Goal: Task Accomplishment & Management: Complete application form

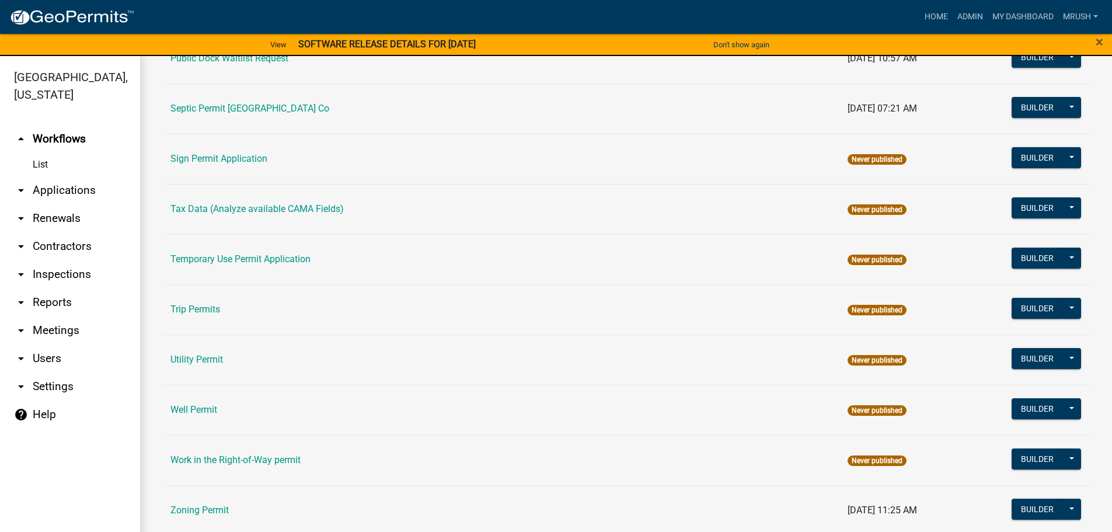
scroll to position [565, 0]
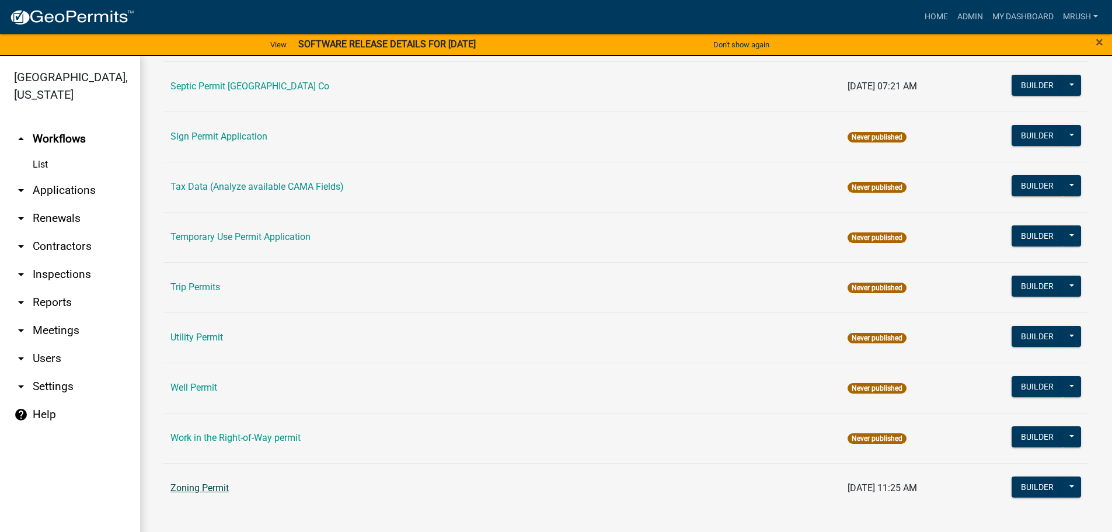
click at [205, 485] on link "Zoning Permit" at bounding box center [200, 487] width 58 height 11
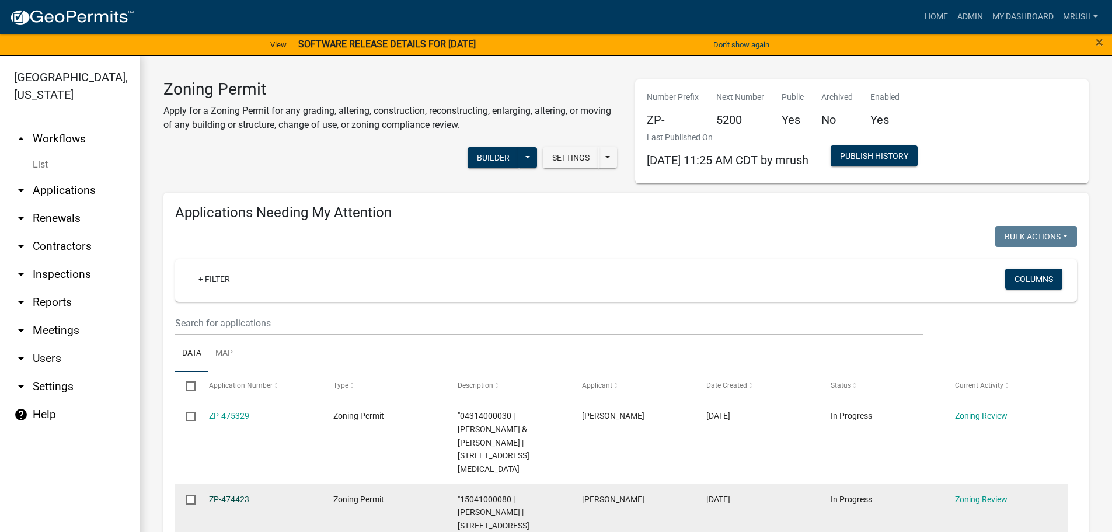
click at [231, 495] on link "ZP-474423" at bounding box center [229, 499] width 40 height 9
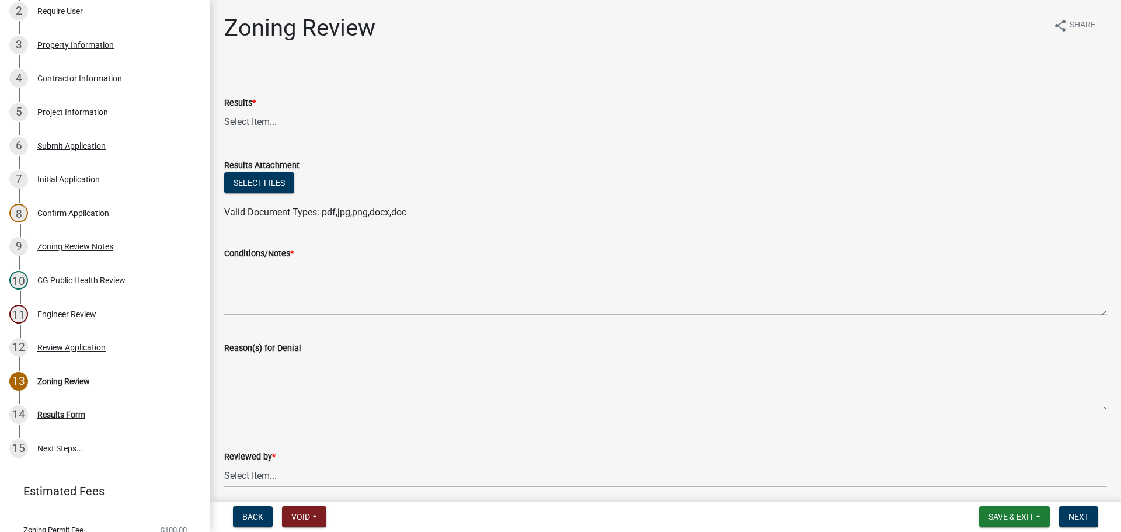
scroll to position [255, 0]
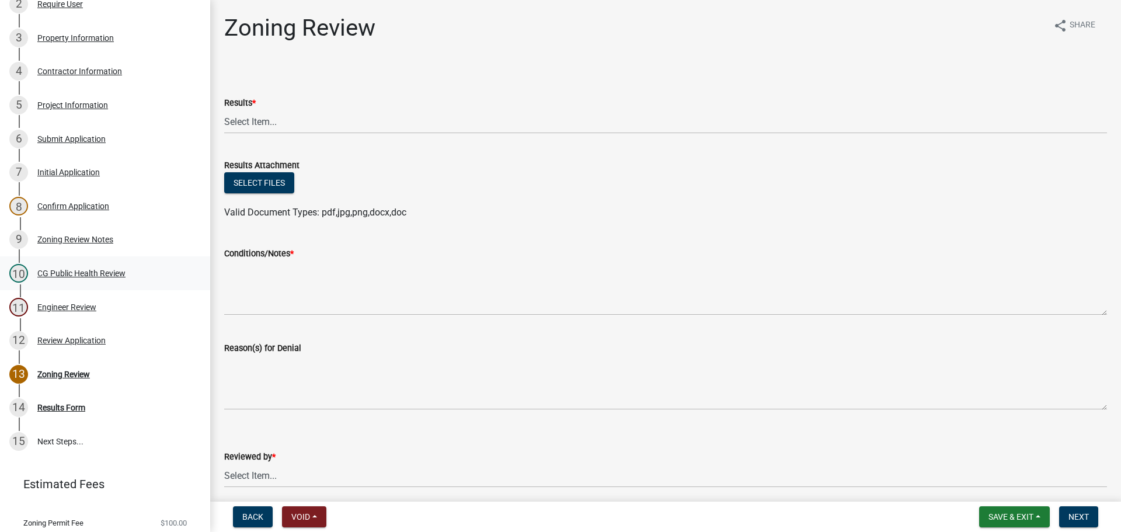
click at [81, 273] on div "CG Public Health Review" at bounding box center [81, 273] width 88 height 8
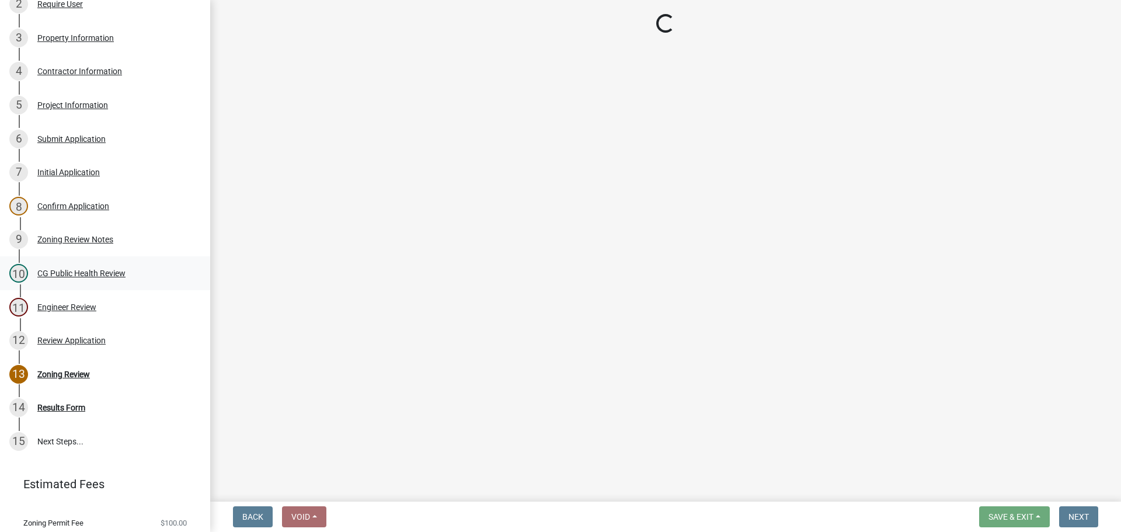
select select "037176cc-34bf-4da4-b28d-ae68c61bb9b8"
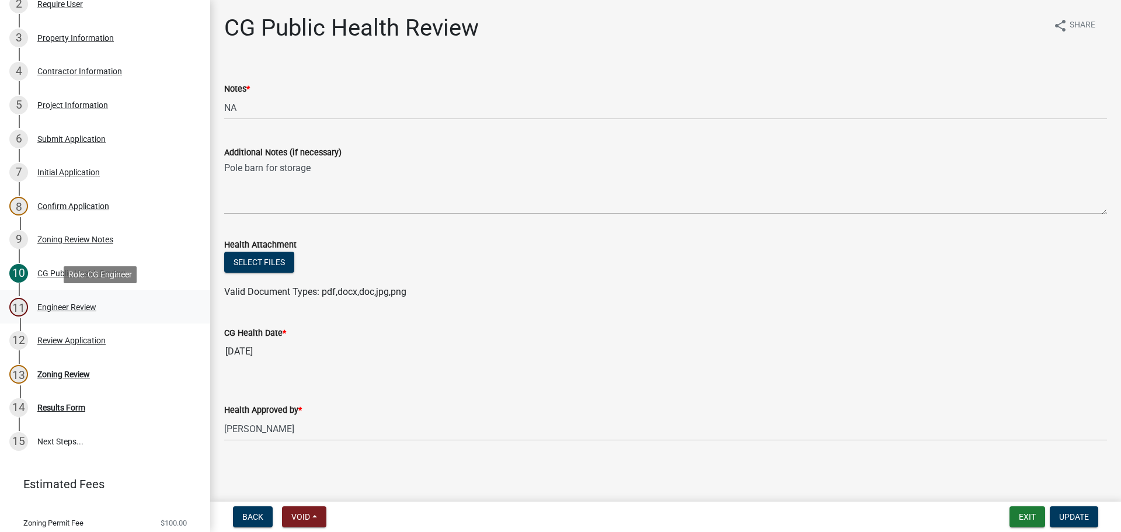
click at [76, 307] on div "Engineer Review" at bounding box center [66, 307] width 59 height 8
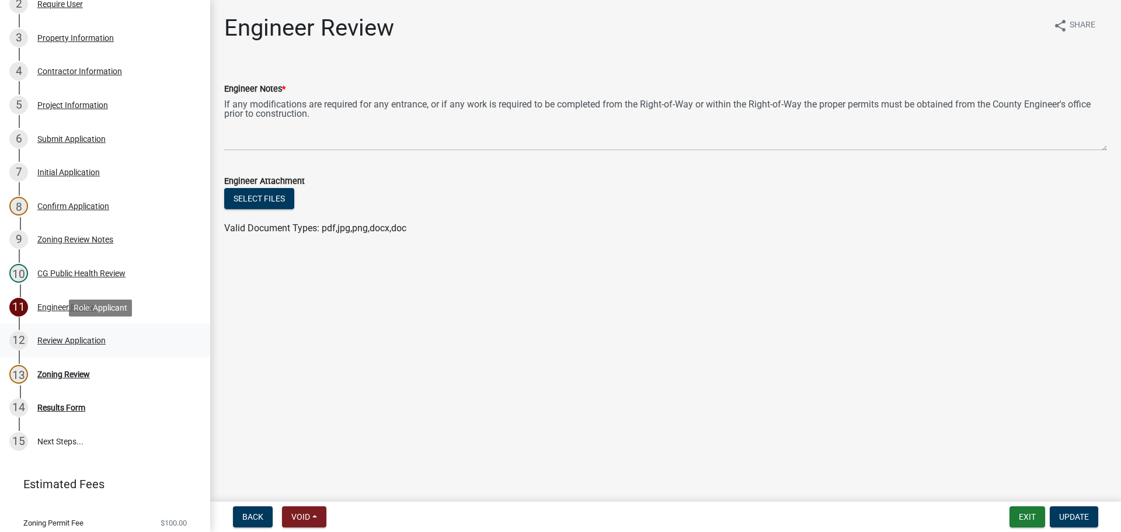
click at [98, 338] on div "Review Application" at bounding box center [71, 340] width 68 height 8
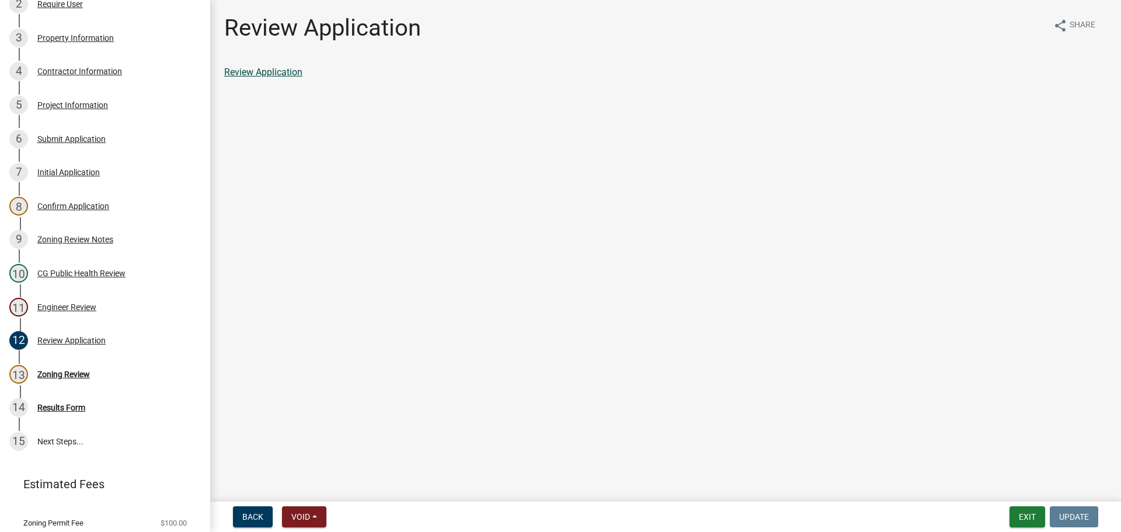
click at [258, 71] on link "Review Application" at bounding box center [263, 72] width 78 height 11
click at [67, 373] on div "Zoning Review" at bounding box center [63, 374] width 53 height 8
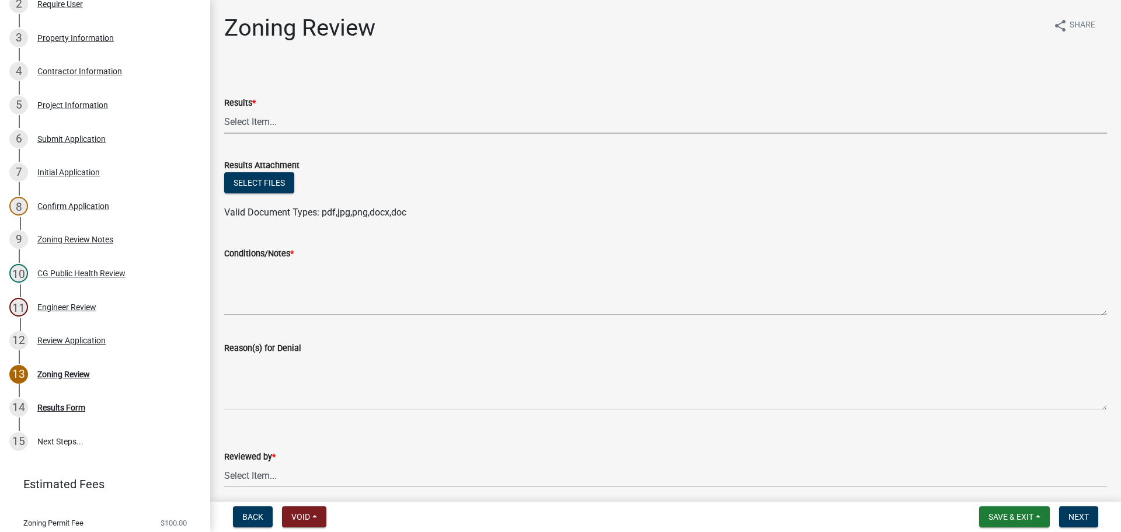
click at [258, 120] on select "Select Item... Approved Denied Agricultural Exemption Need further information …" at bounding box center [665, 122] width 883 height 24
click at [224, 110] on select "Select Item... Approved Denied Agricultural Exemption Need further information …" at bounding box center [665, 122] width 883 height 24
select select "fc80a94f-45c9-4365-ab2a-89f73cc1349d"
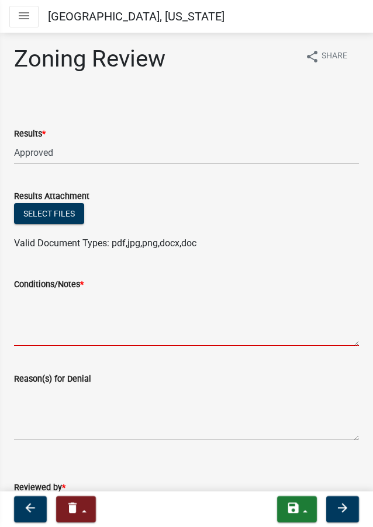
click at [39, 302] on textarea "Conditions/Notes *" at bounding box center [186, 318] width 345 height 55
paste textarea "All requirements of the R-3 Single Family Residential District and general requ…"
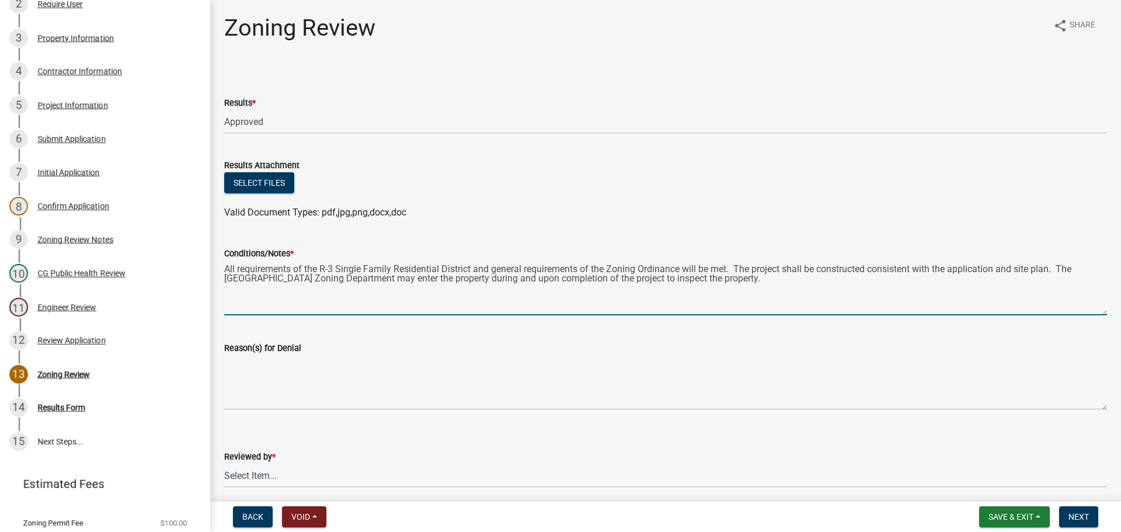
click at [392, 269] on textarea "All requirements of the R-3 Single Family Residential District and general requ…" at bounding box center [665, 287] width 883 height 55
click at [439, 268] on textarea "All requirements of the R-3 Single Family Residential District and general requ…" at bounding box center [665, 287] width 883 height 55
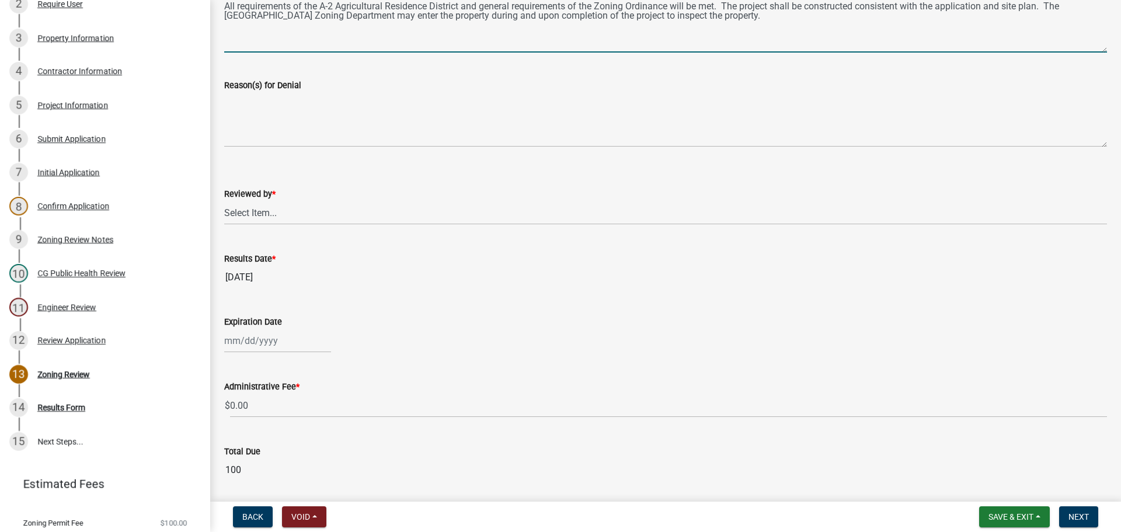
scroll to position [309, 0]
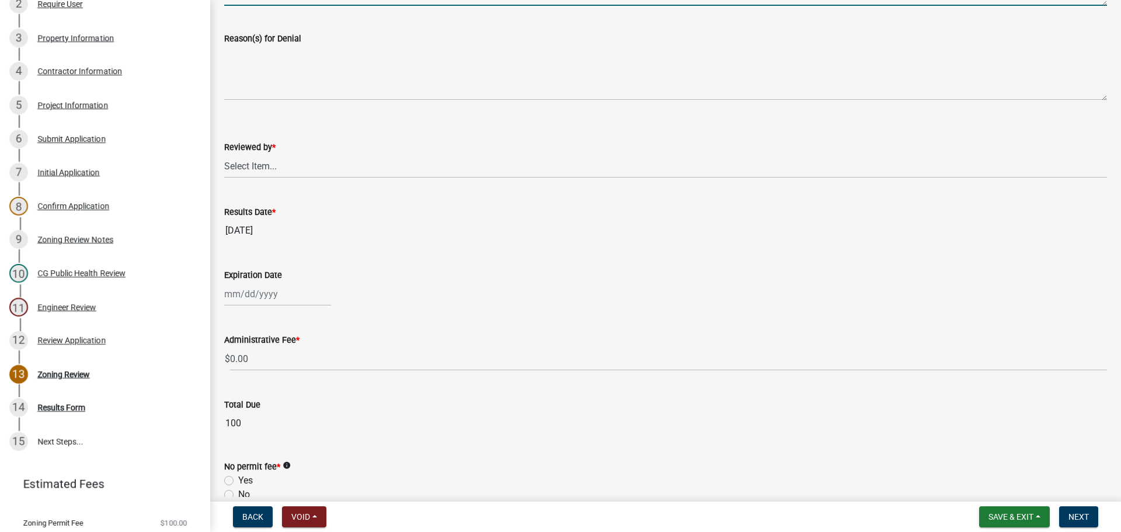
type textarea "All requirements of the A-2 Agricultural Residence District and general require…"
click at [265, 165] on select "Select Item... [PERSON_NAME]" at bounding box center [665, 166] width 883 height 24
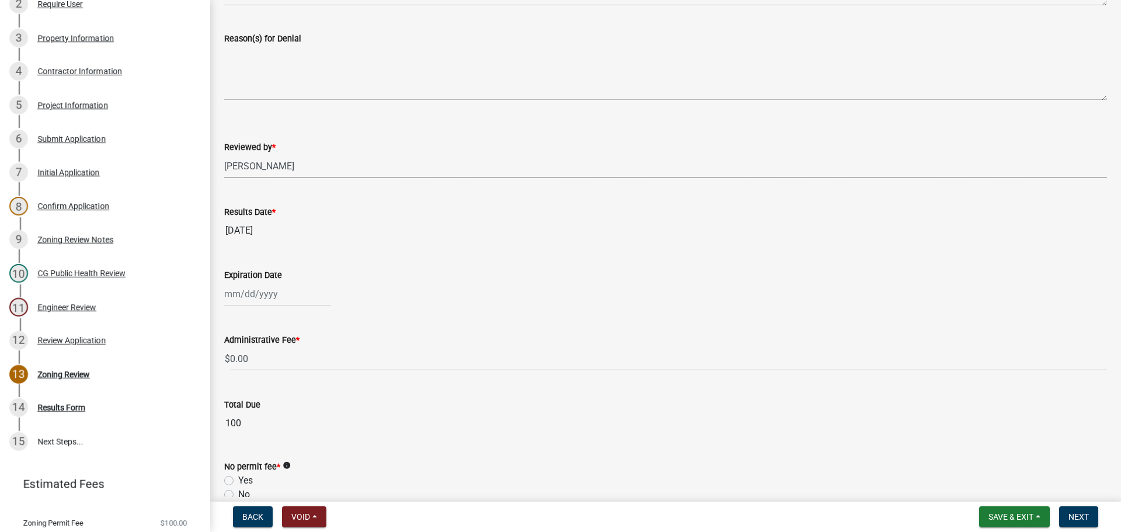
click at [224, 154] on select "Select Item... [PERSON_NAME]" at bounding box center [665, 166] width 883 height 24
select select "69fed02d-fe84-448a-ba5b-be224adec29d"
click at [241, 291] on div "May Jun [DATE] Aug Sep Oct Nov [DATE] 2026 Mo Tu We Th Fr Sa Su 1 2 3 4 5 6 7 8…" at bounding box center [277, 294] width 107 height 24
click at [353, 322] on button "Next month" at bounding box center [348, 318] width 14 height 19
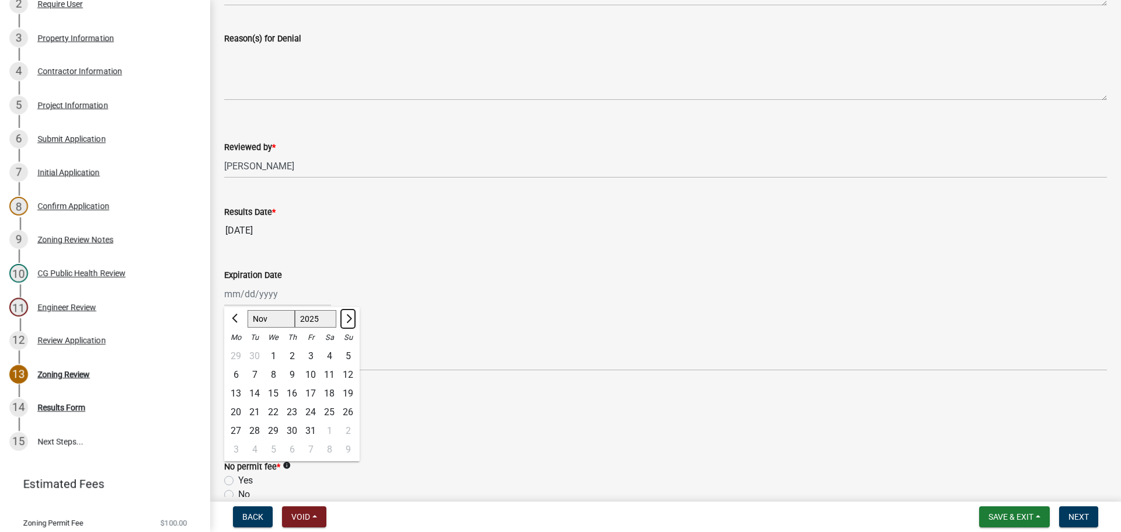
click at [353, 322] on button "Next month" at bounding box center [348, 318] width 14 height 19
select select "12"
click at [353, 322] on button "Next month" at bounding box center [348, 318] width 14 height 19
select select "2026"
select select "1"
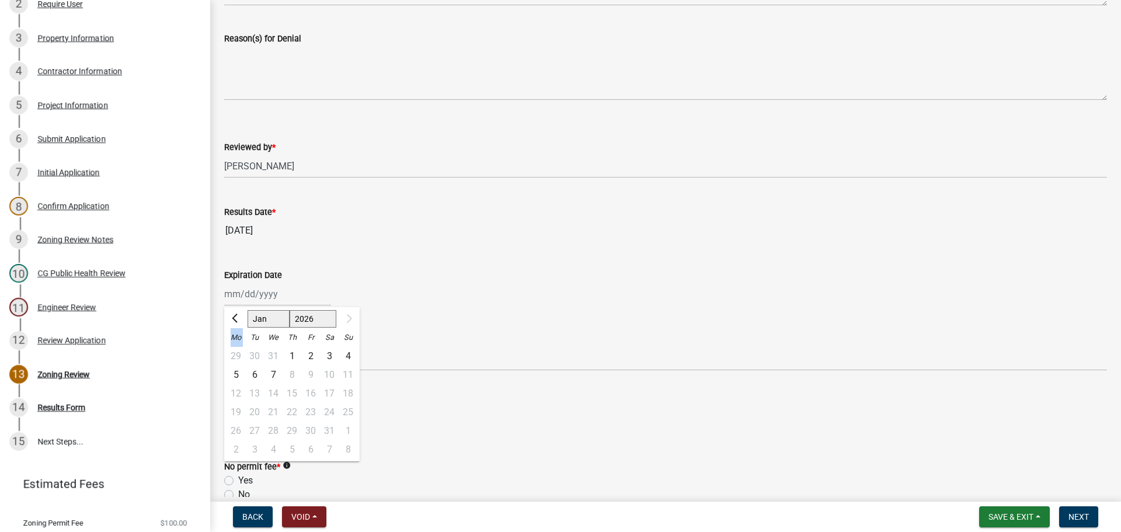
click at [353, 322] on div at bounding box center [347, 318] width 23 height 19
click at [270, 373] on div "7" at bounding box center [273, 375] width 19 height 19
type input "[DATE]"
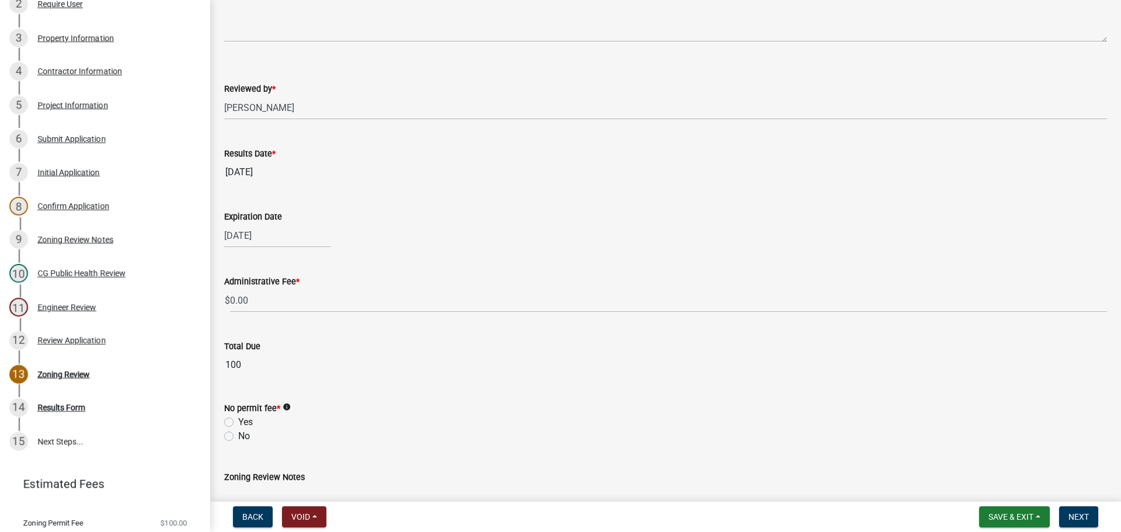
scroll to position [434, 0]
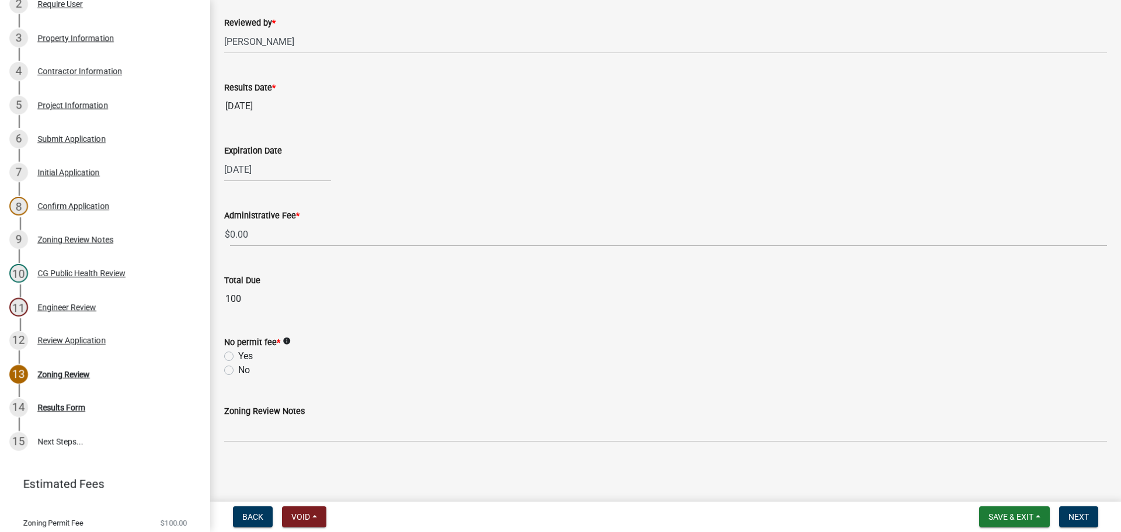
click at [238, 370] on label "No" at bounding box center [244, 370] width 12 height 14
click at [238, 370] on input "No" at bounding box center [242, 367] width 8 height 8
radio input "true"
click at [1072, 516] on span "Next" at bounding box center [1079, 516] width 20 height 9
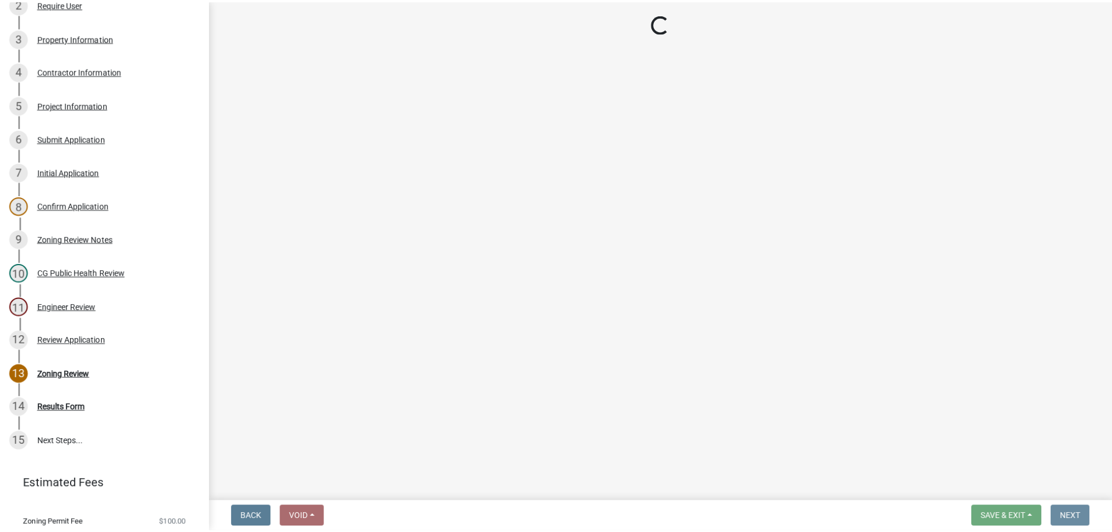
scroll to position [0, 0]
select select "3: 3"
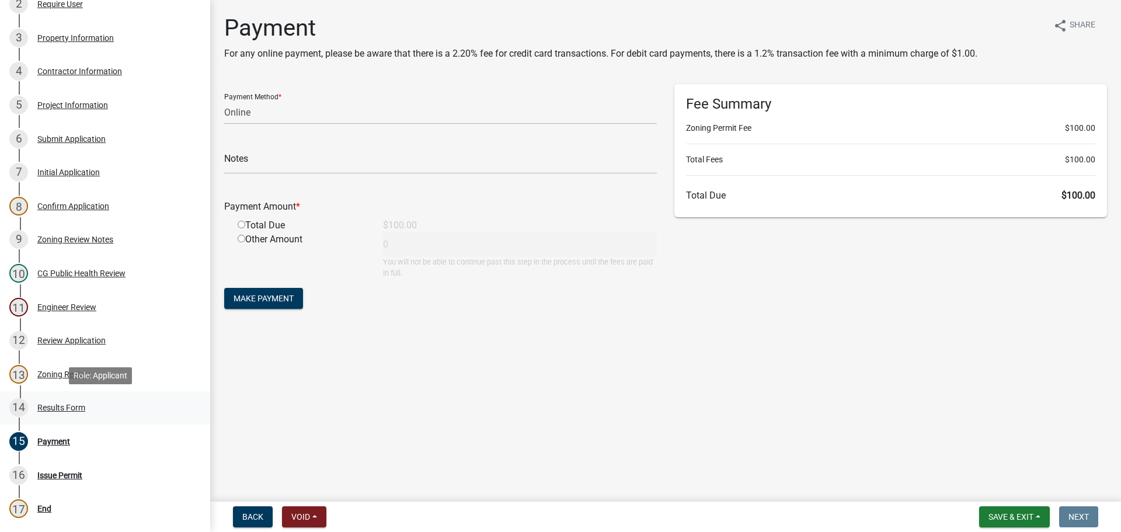
click at [75, 403] on div "Results Form" at bounding box center [61, 407] width 48 height 8
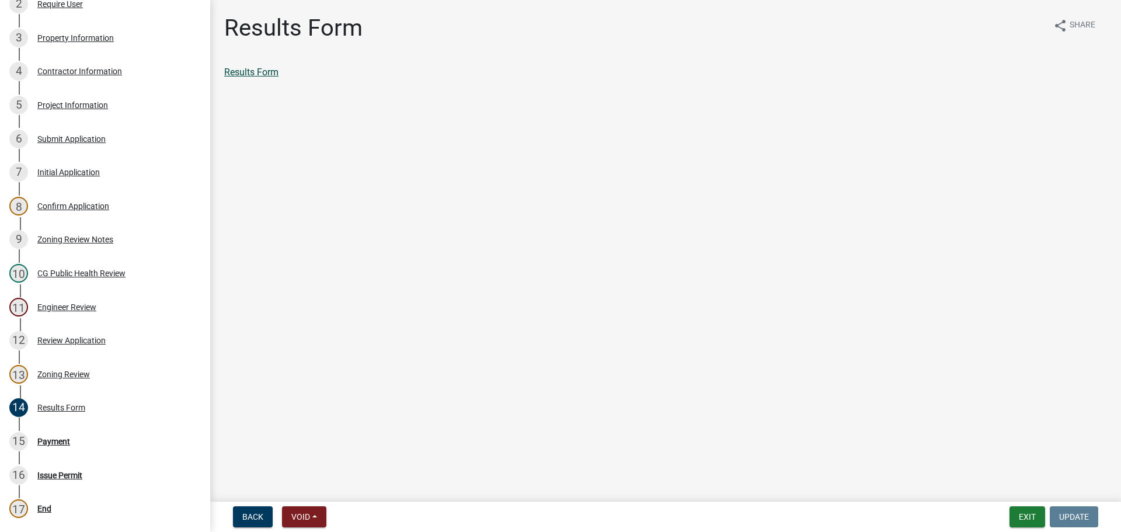
click at [266, 69] on link "Results Form" at bounding box center [251, 72] width 54 height 11
click at [39, 441] on div "Payment" at bounding box center [53, 441] width 33 height 8
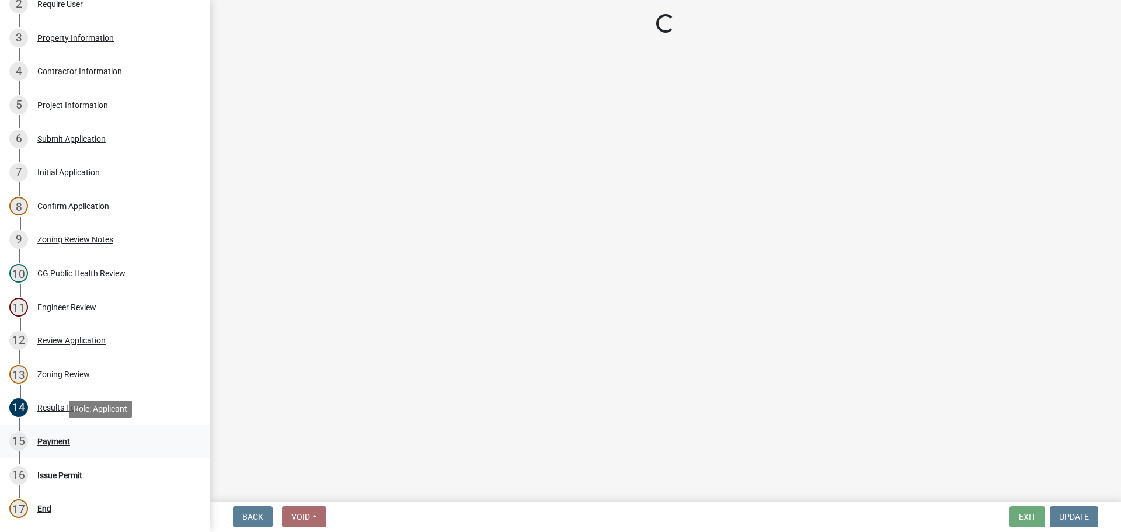
select select "3: 3"
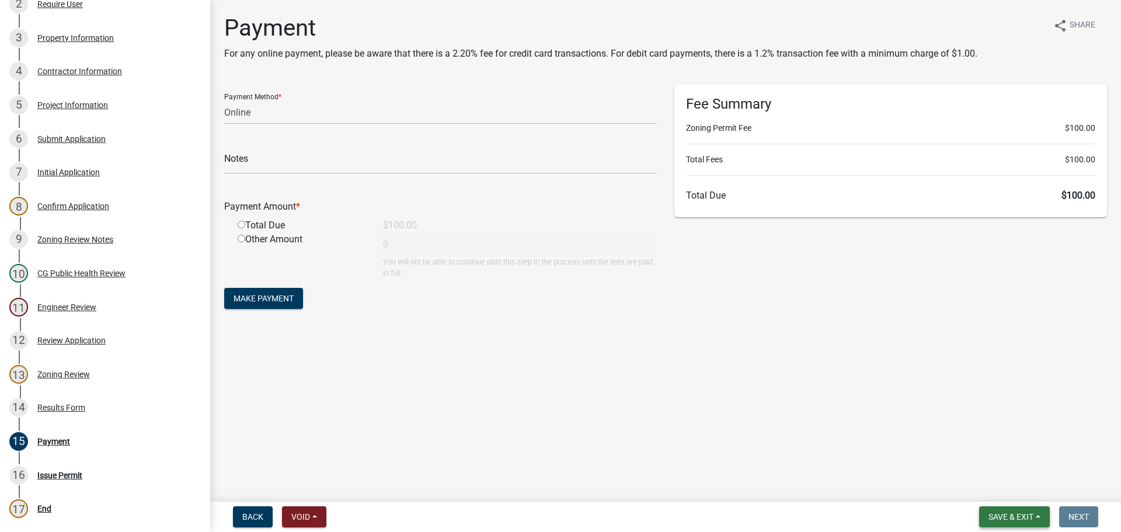
click at [999, 518] on span "Save & Exit" at bounding box center [1011, 516] width 45 height 9
click at [1000, 485] on button "Save & Exit" at bounding box center [1002, 486] width 93 height 28
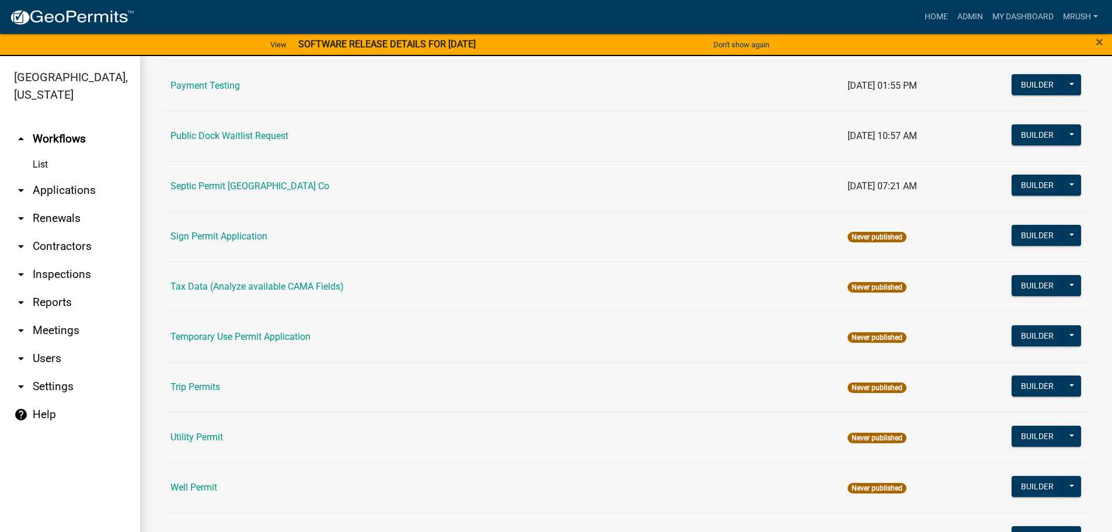
scroll to position [565, 0]
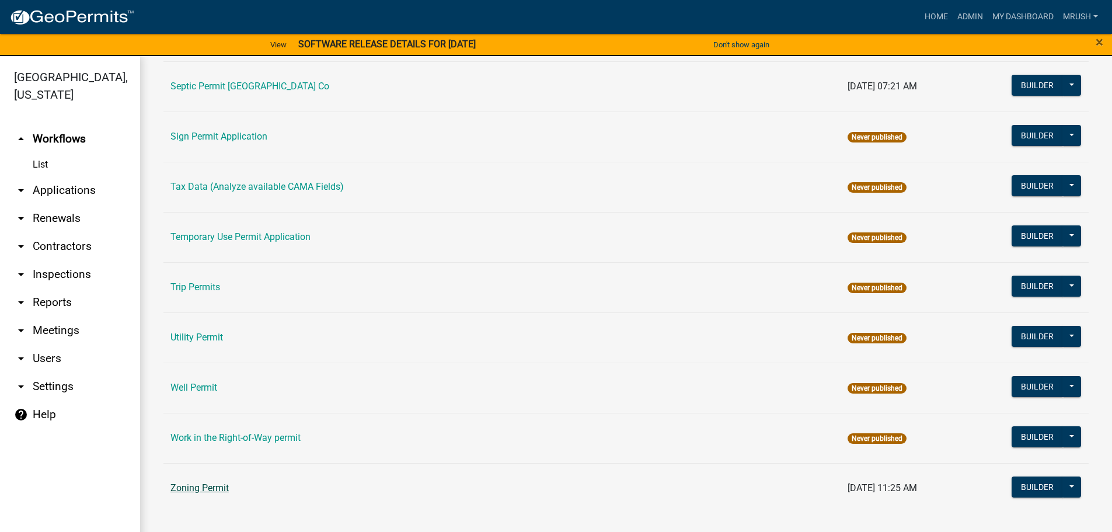
click at [200, 486] on link "Zoning Permit" at bounding box center [200, 487] width 58 height 11
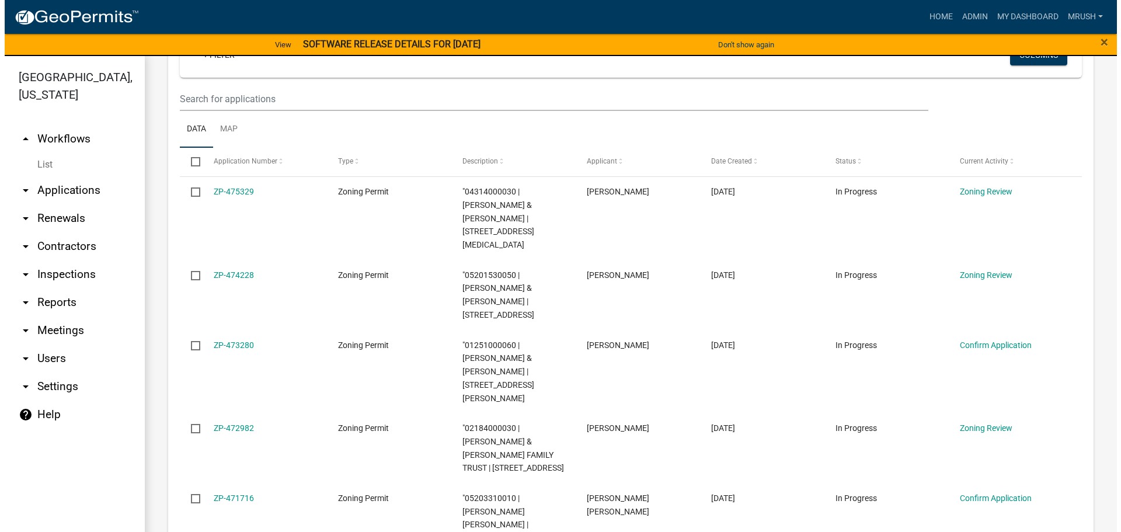
scroll to position [242, 0]
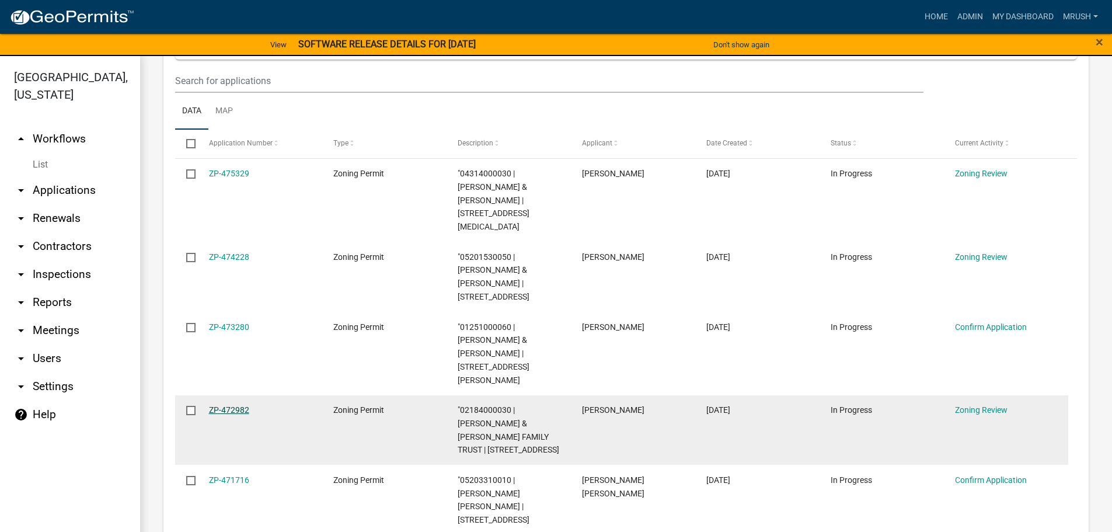
click at [221, 405] on link "ZP-472982" at bounding box center [229, 409] width 40 height 9
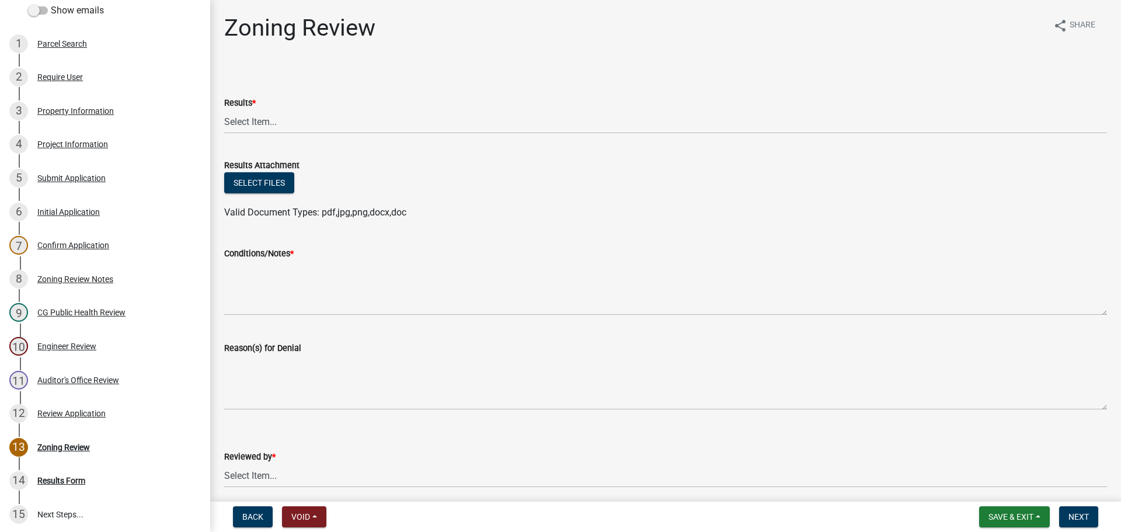
scroll to position [290, 0]
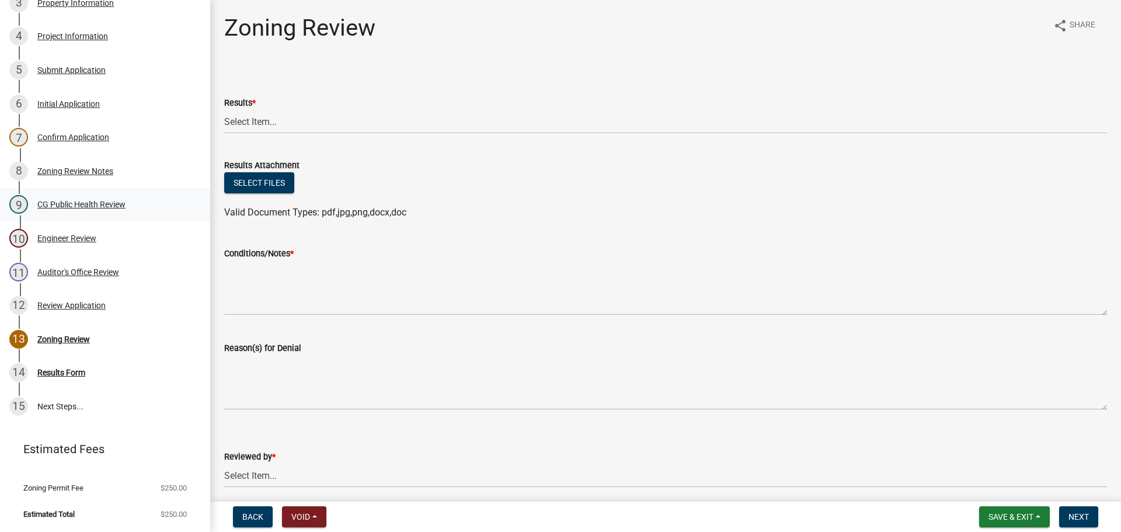
click at [84, 204] on div "CG Public Health Review" at bounding box center [81, 204] width 88 height 8
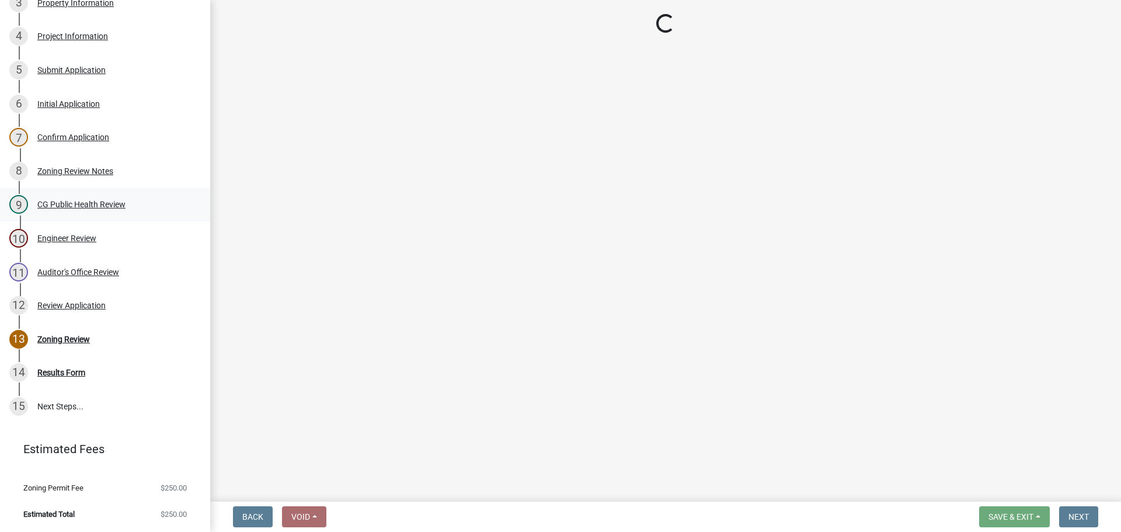
select select "037176cc-34bf-4da4-b28d-ae68c61bb9b8"
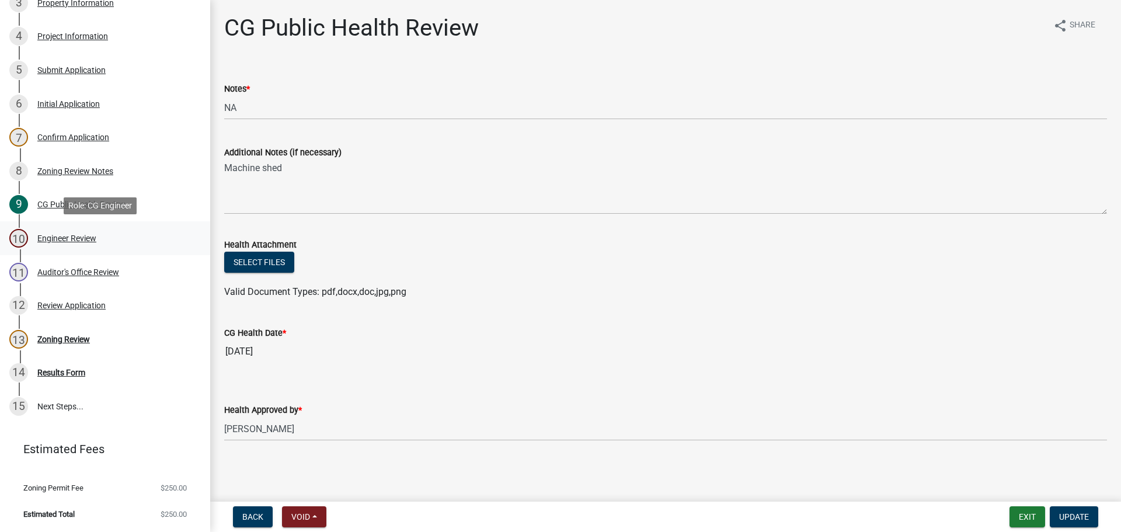
click at [79, 236] on div "Engineer Review" at bounding box center [66, 238] width 59 height 8
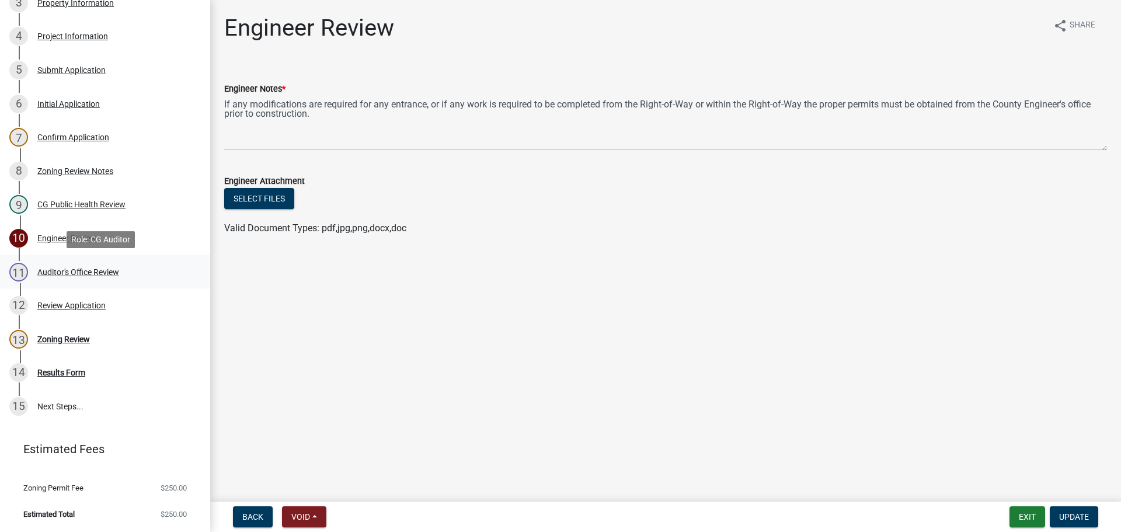
click at [82, 272] on div "Auditor's Office Review" at bounding box center [78, 272] width 82 height 8
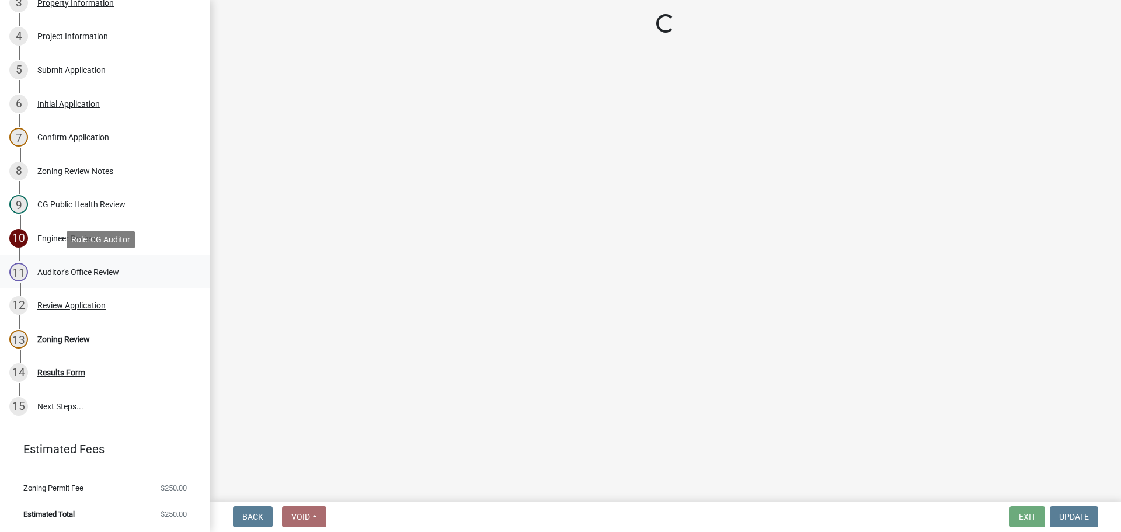
select select "22825c6f-7911-45a8-a3f0-e7c66663f32a"
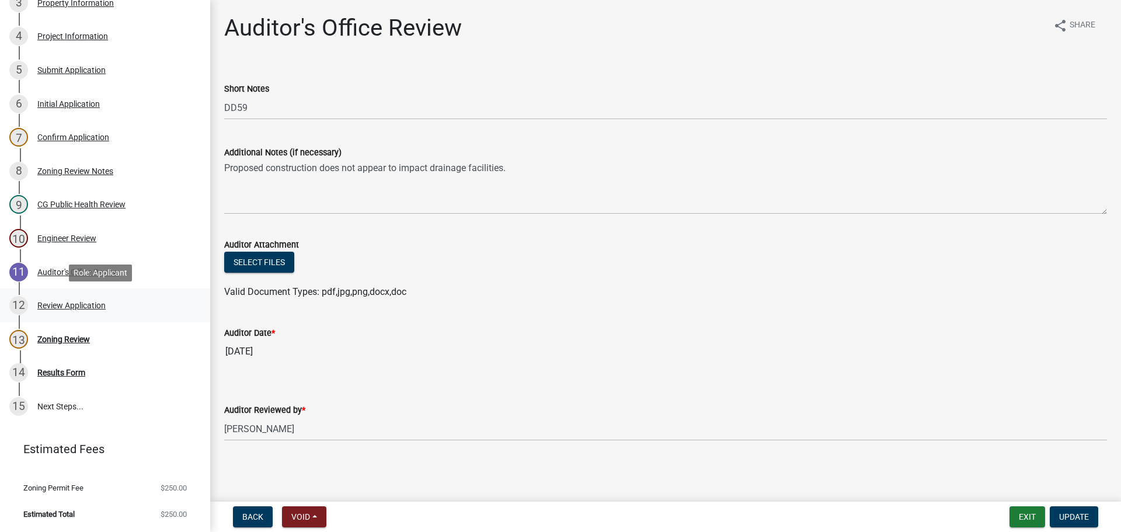
click at [82, 307] on div "Review Application" at bounding box center [71, 305] width 68 height 8
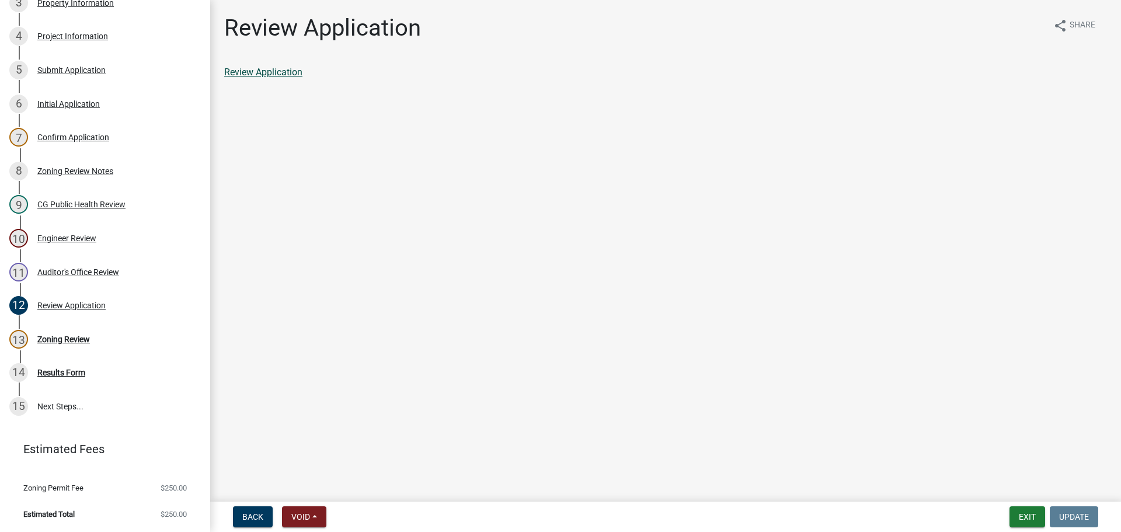
click at [246, 69] on link "Review Application" at bounding box center [263, 72] width 78 height 11
click at [75, 339] on div "Zoning Review" at bounding box center [63, 339] width 53 height 8
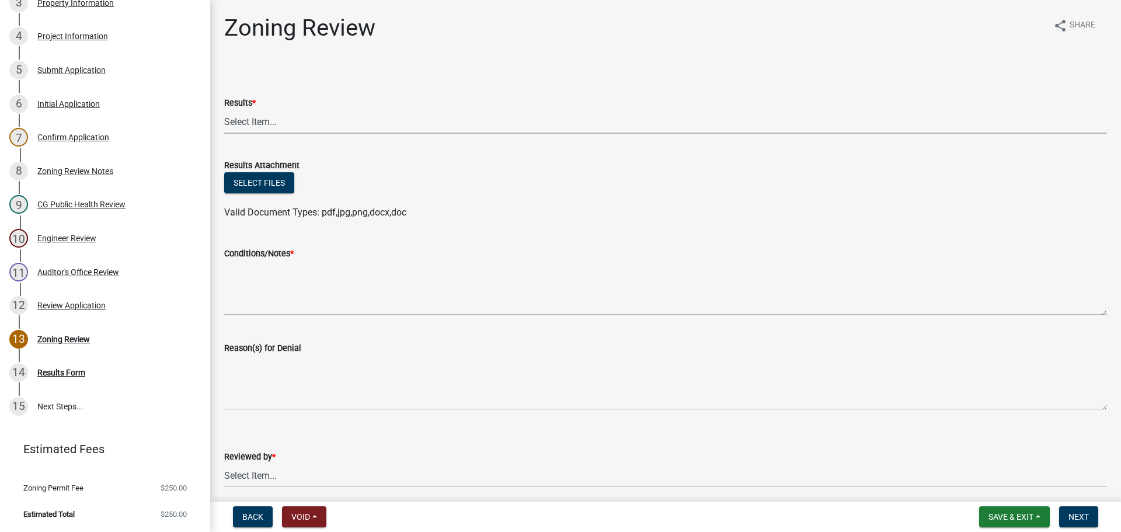
click at [261, 123] on select "Select Item... Approved Denied Agricultural Exemption Need further information …" at bounding box center [665, 122] width 883 height 24
click at [224, 110] on select "Select Item... Approved Denied Agricultural Exemption Need further information …" at bounding box center [665, 122] width 883 height 24
select select "aed12be3-8550-42dd-a6fb-593303c35762"
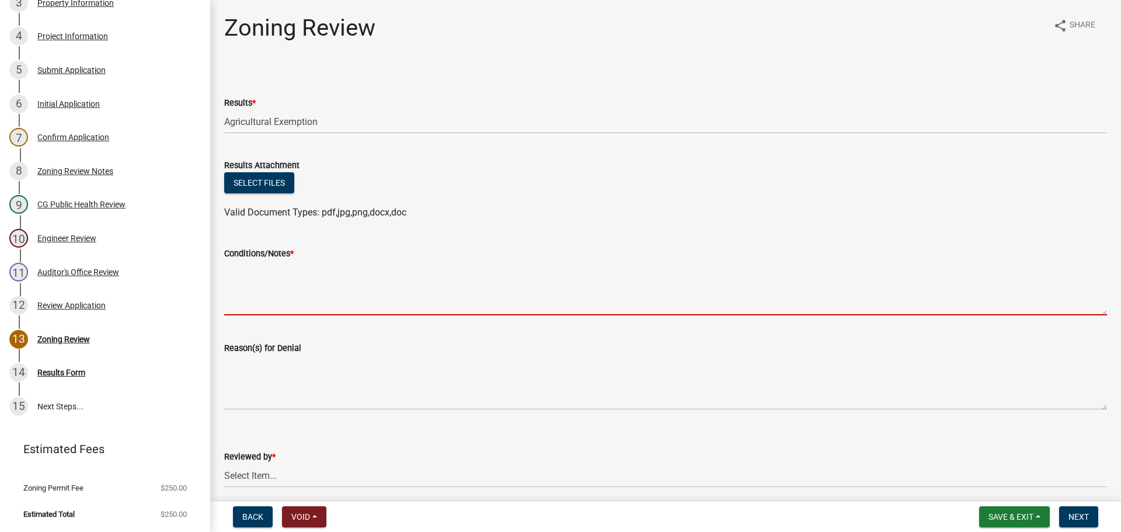
click at [259, 273] on textarea "Conditions/Notes *" at bounding box center [665, 287] width 883 height 55
click at [246, 277] on textarea "Conditions/Notes *" at bounding box center [665, 287] width 883 height 55
paste textarea "This construction is approved, and there is no permit or fee required based upo…"
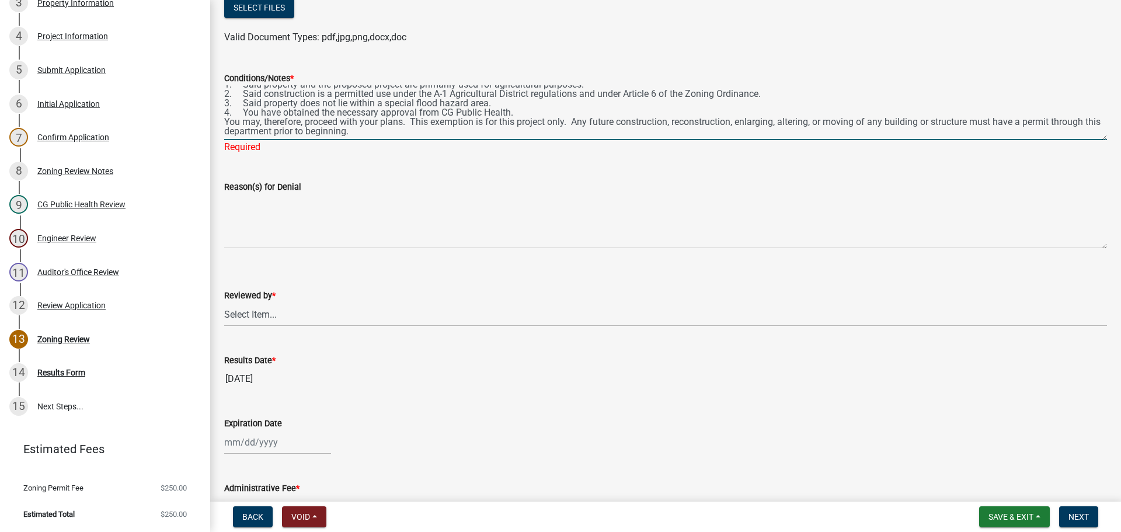
scroll to position [236, 0]
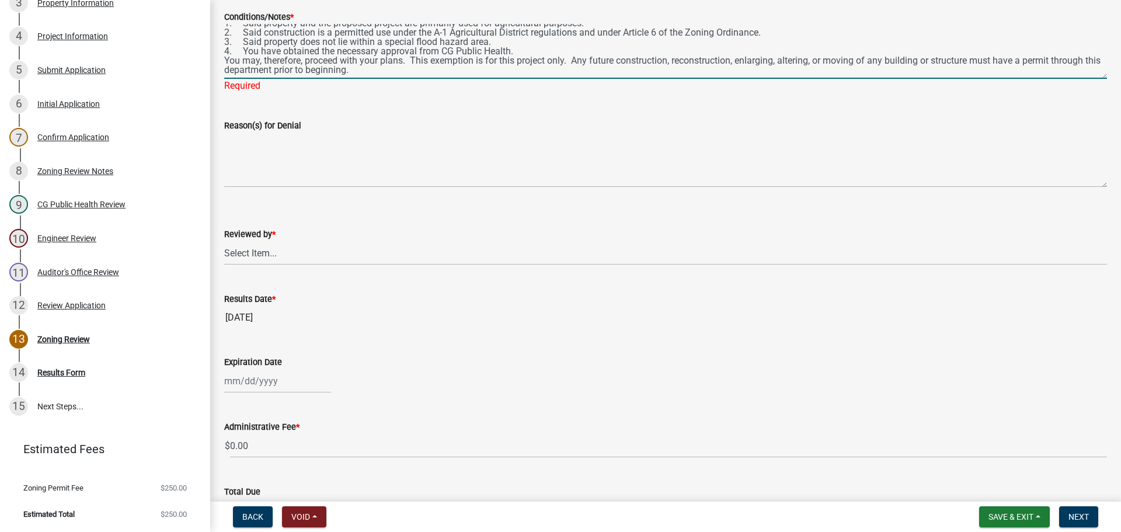
type textarea "This construction is approved, and there is no permit or fee required based upo…"
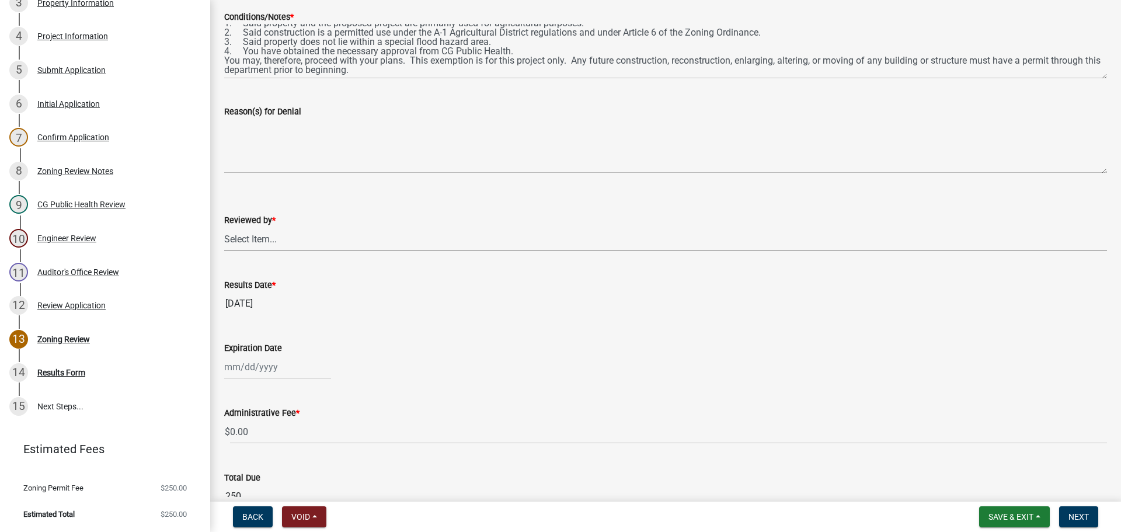
click at [258, 253] on wm-data-entity-input "Reviewed by * Select Item... Michelle Rush" at bounding box center [665, 222] width 883 height 79
click at [224, 227] on select "Select Item... [PERSON_NAME]" at bounding box center [665, 239] width 883 height 24
select select "69fed02d-fe84-448a-ba5b-be224adec29d"
click at [246, 364] on input "Expiration Date" at bounding box center [277, 367] width 107 height 24
click at [347, 210] on span "Next month" at bounding box center [347, 211] width 9 height 9
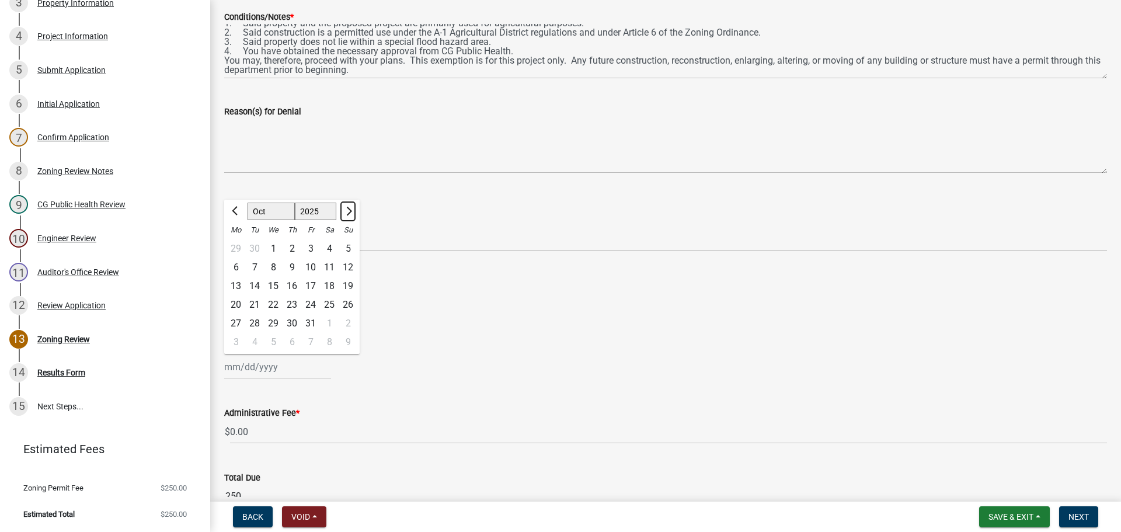
click at [347, 210] on span "Next month" at bounding box center [347, 211] width 9 height 9
select select "12"
click at [347, 210] on span "Next month" at bounding box center [347, 211] width 9 height 9
select select "2026"
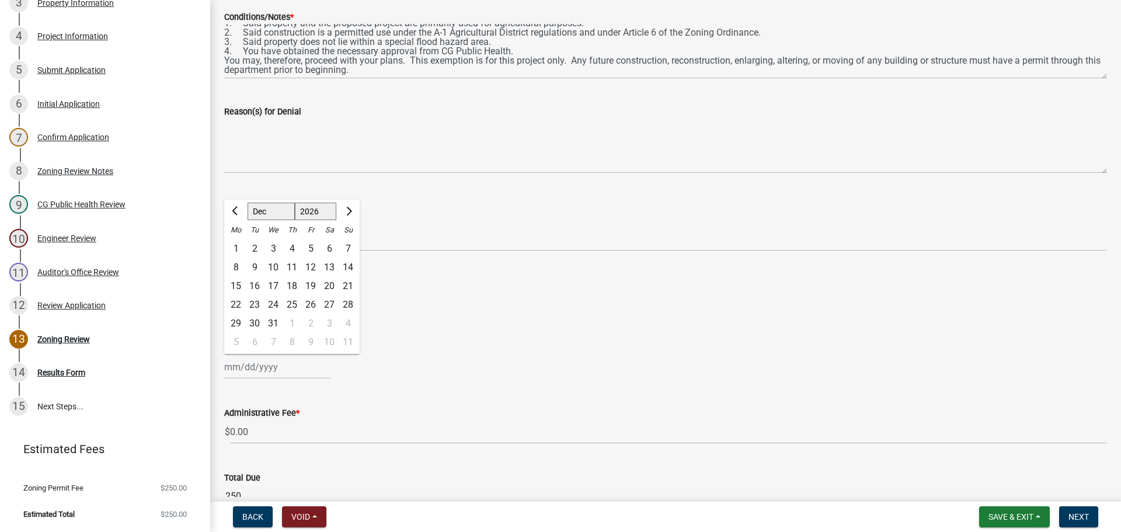
select select "1"
click at [347, 210] on div at bounding box center [347, 211] width 23 height 19
click at [270, 268] on div "7" at bounding box center [273, 267] width 19 height 19
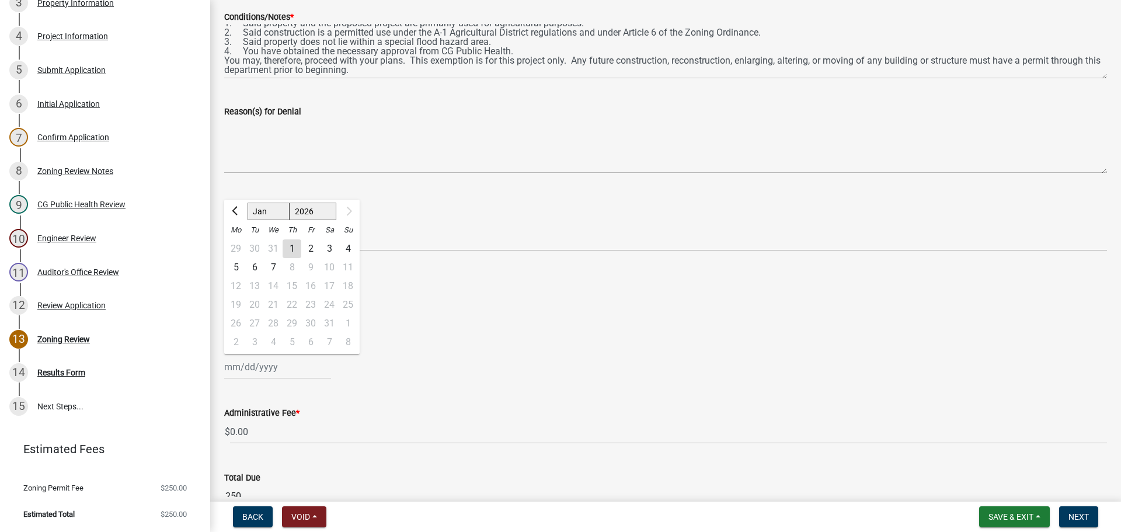
type input "[DATE]"
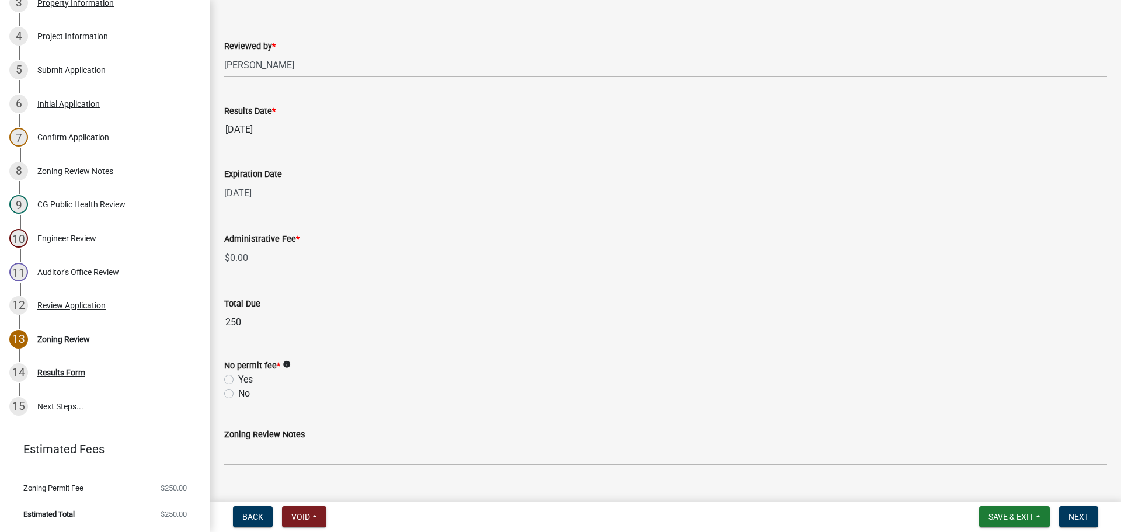
scroll to position [434, 0]
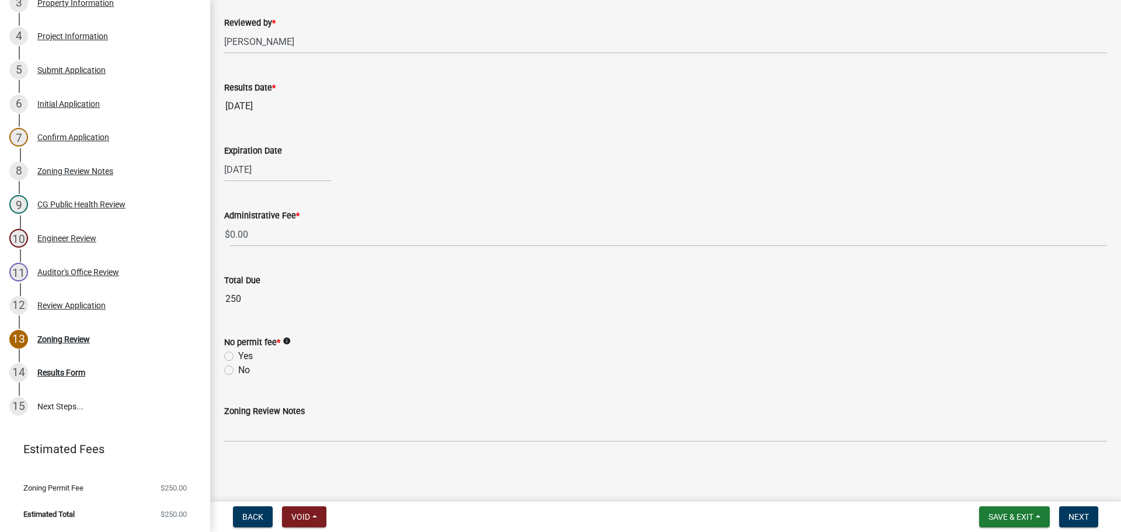
click at [238, 357] on label "Yes" at bounding box center [245, 356] width 15 height 14
click at [238, 357] on input "Yes" at bounding box center [242, 353] width 8 height 8
radio input "true"
click at [1075, 514] on span "Next" at bounding box center [1079, 516] width 20 height 9
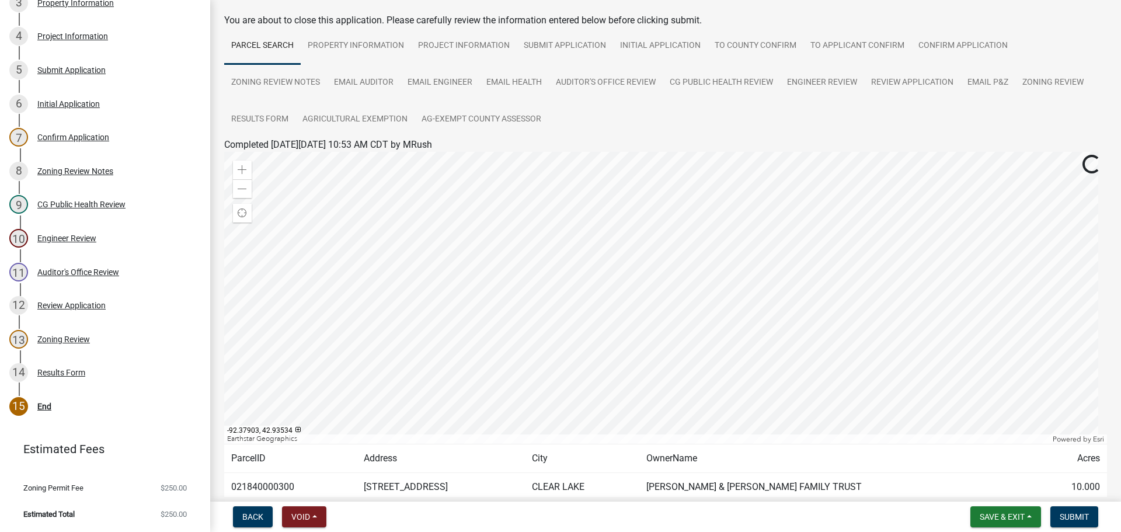
scroll to position [125, 0]
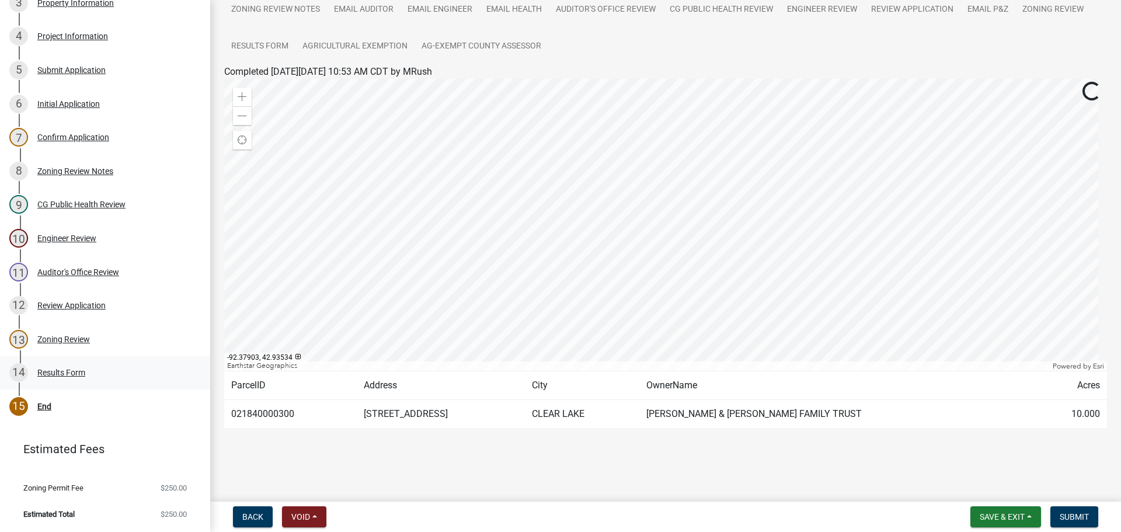
click at [64, 369] on div "Results Form" at bounding box center [61, 372] width 48 height 8
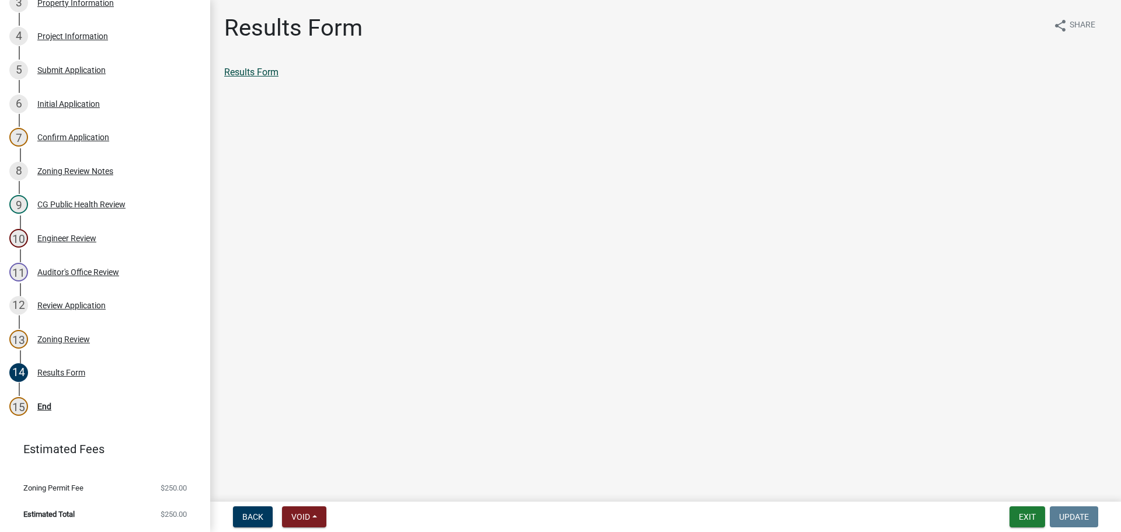
click at [256, 72] on link "Results Form" at bounding box center [251, 72] width 54 height 11
click at [45, 404] on div "End" at bounding box center [44, 406] width 14 height 8
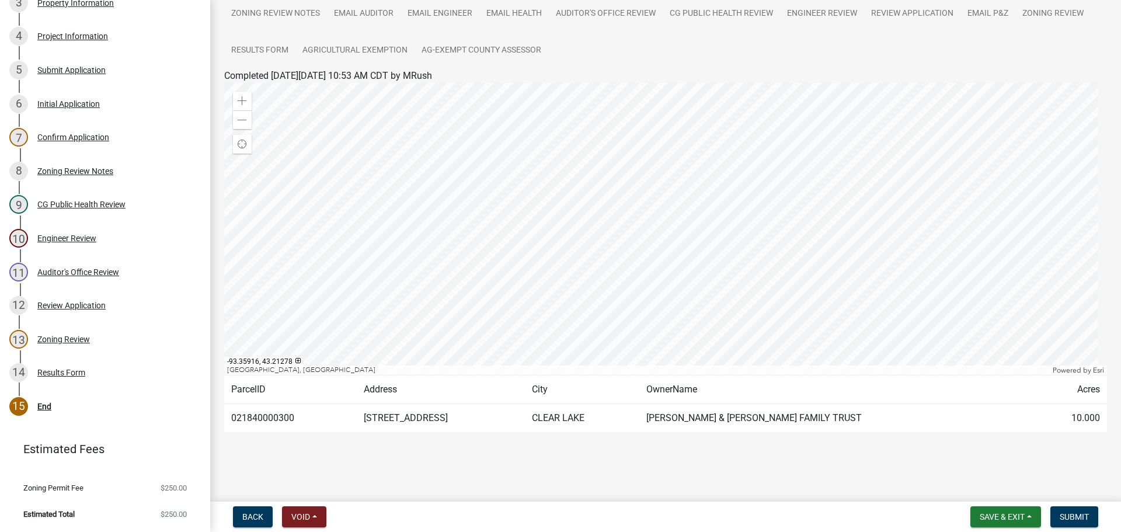
scroll to position [125, 0]
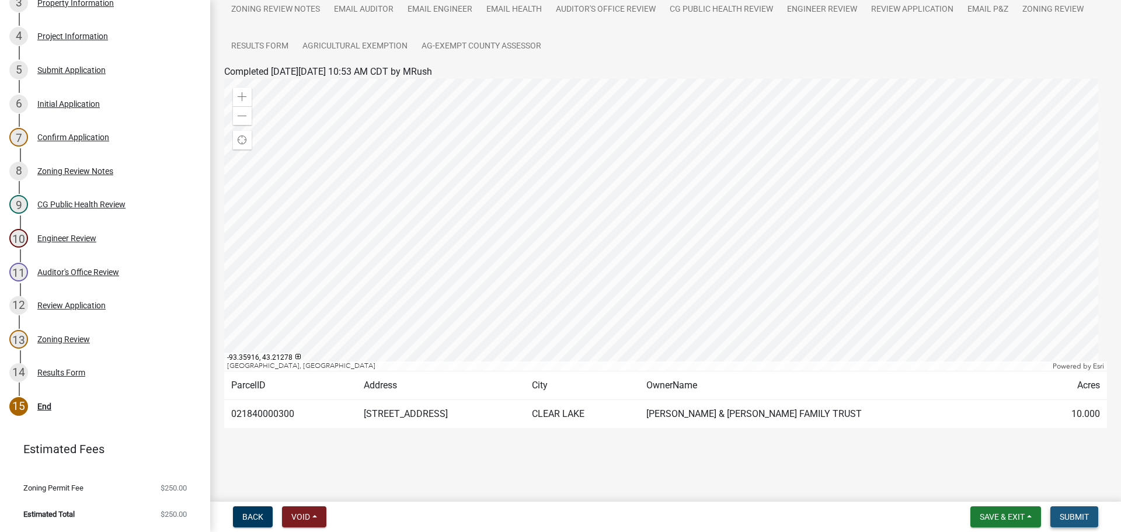
click at [1080, 514] on span "Submit" at bounding box center [1074, 516] width 29 height 9
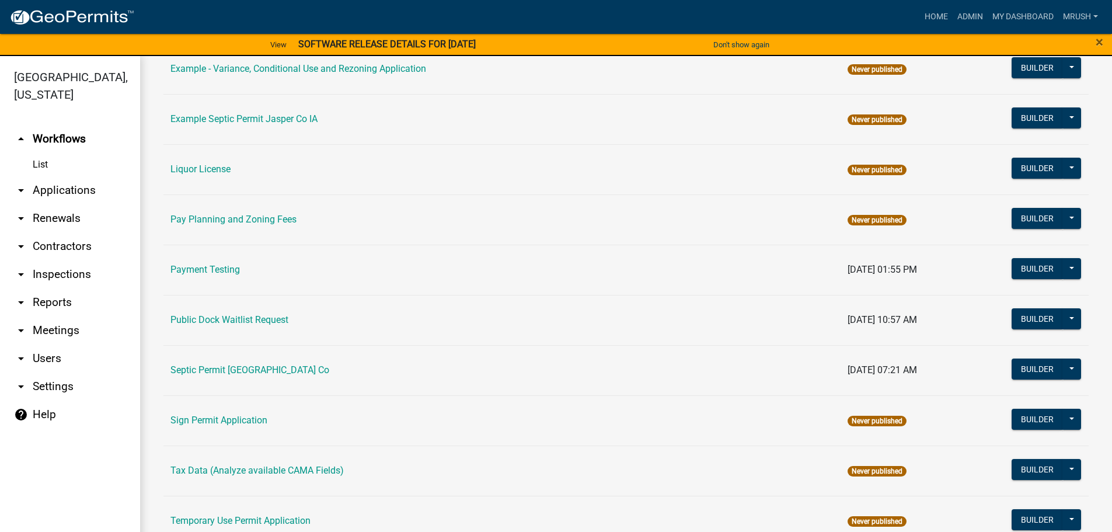
scroll to position [565, 0]
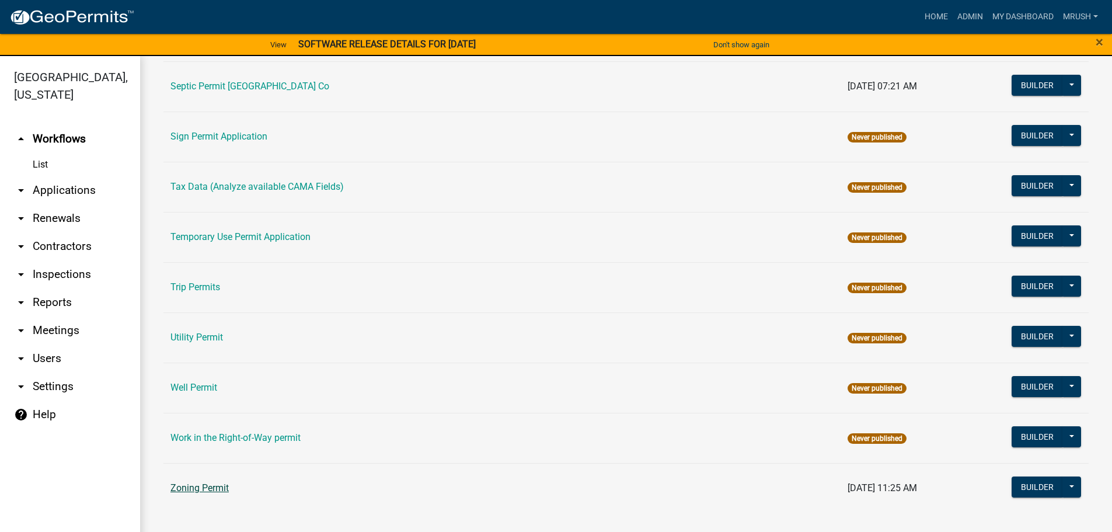
click at [226, 489] on link "Zoning Permit" at bounding box center [200, 487] width 58 height 11
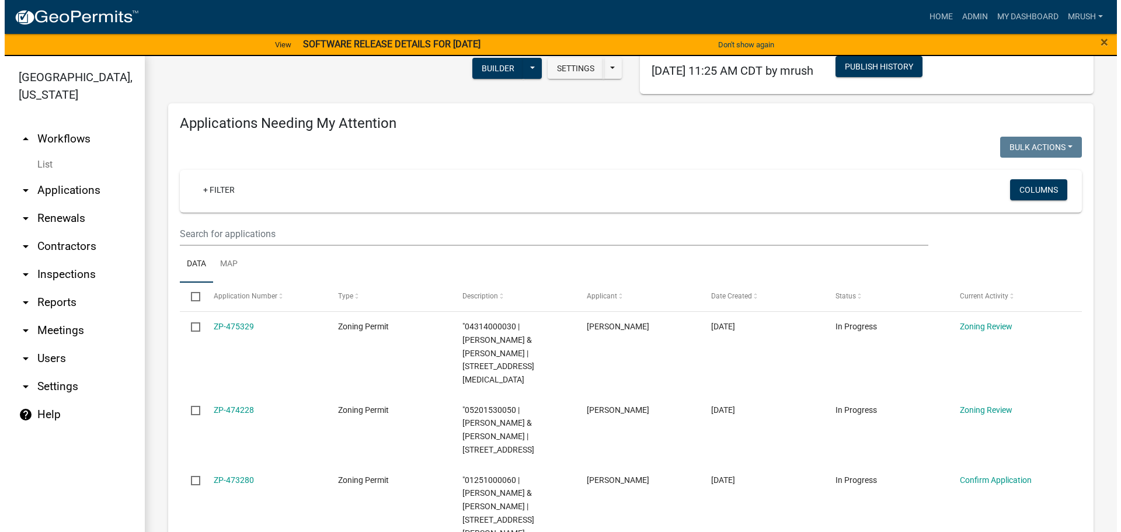
scroll to position [147, 0]
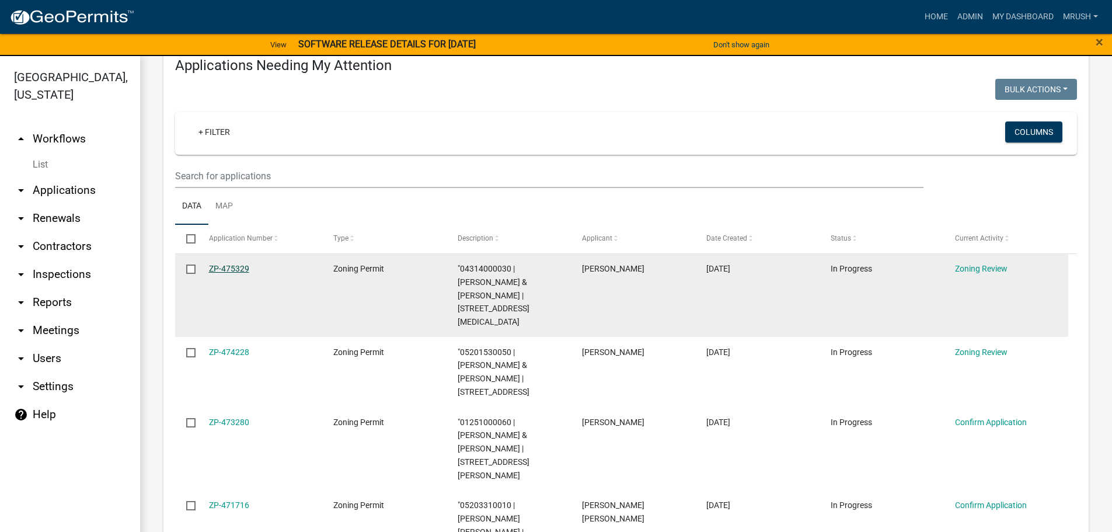
click at [215, 265] on link "ZP-475329" at bounding box center [229, 268] width 40 height 9
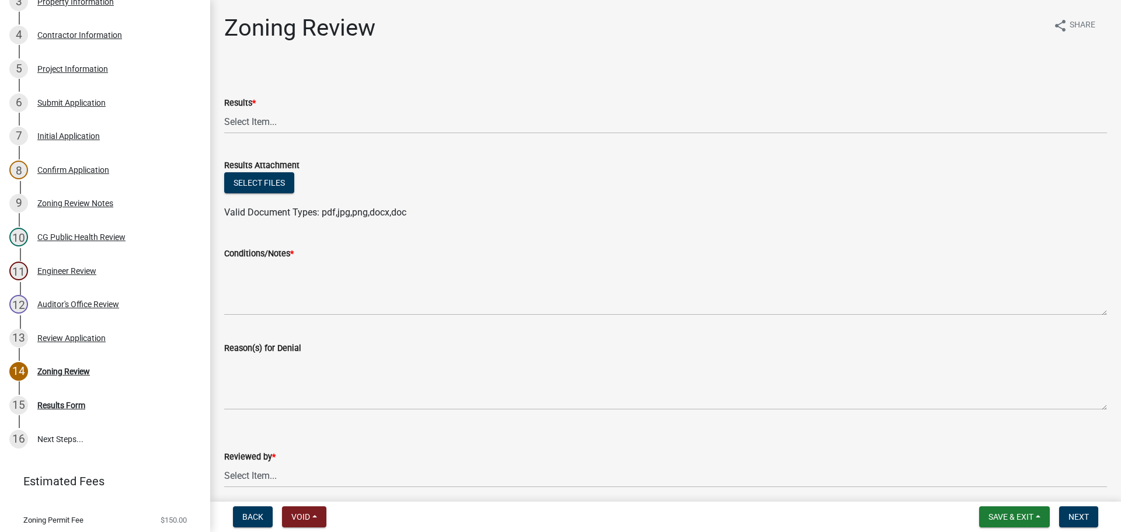
scroll to position [297, 0]
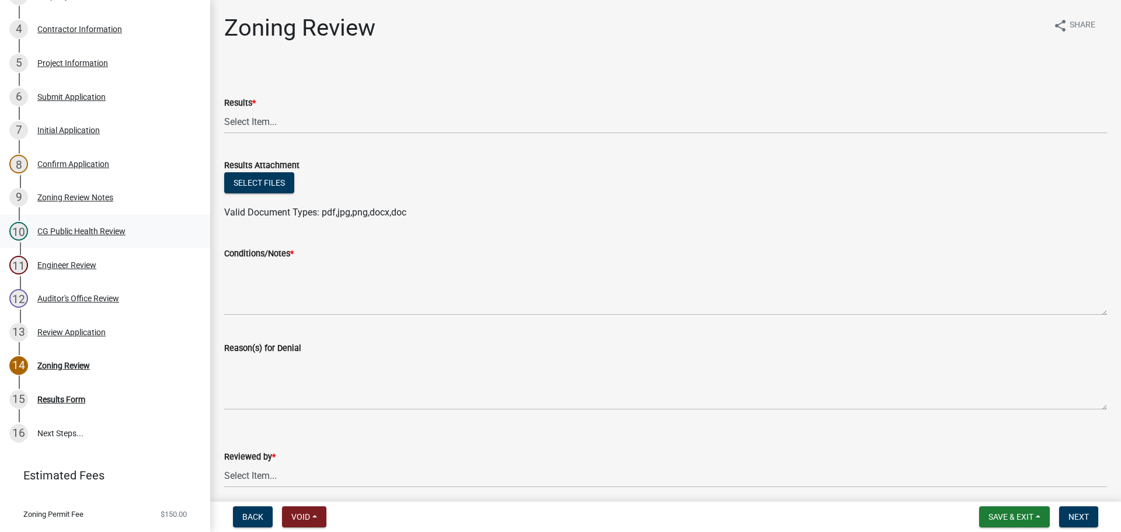
click at [106, 232] on div "CG Public Health Review" at bounding box center [81, 231] width 88 height 8
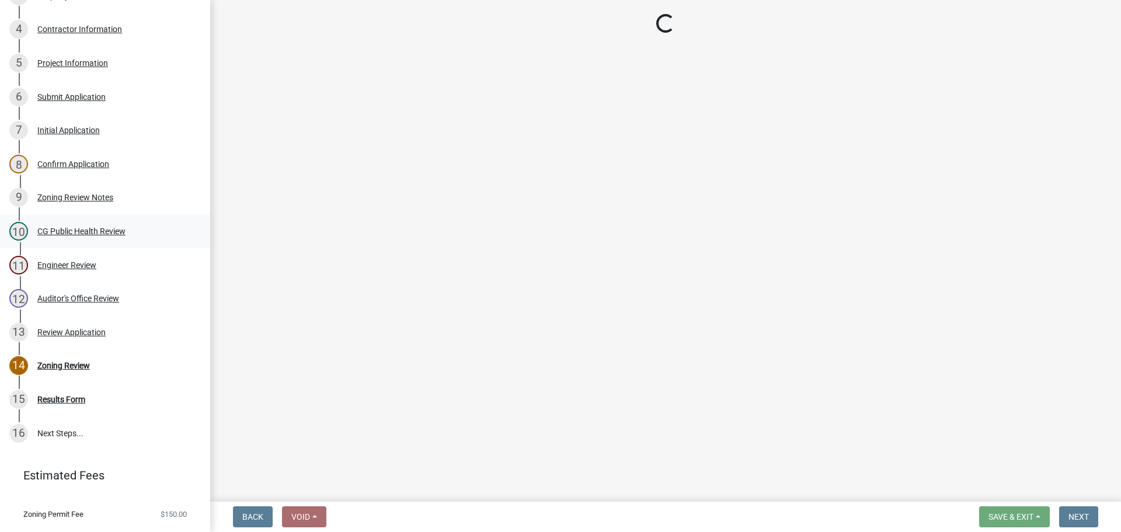
select select "037176cc-34bf-4da4-b28d-ae68c61bb9b8"
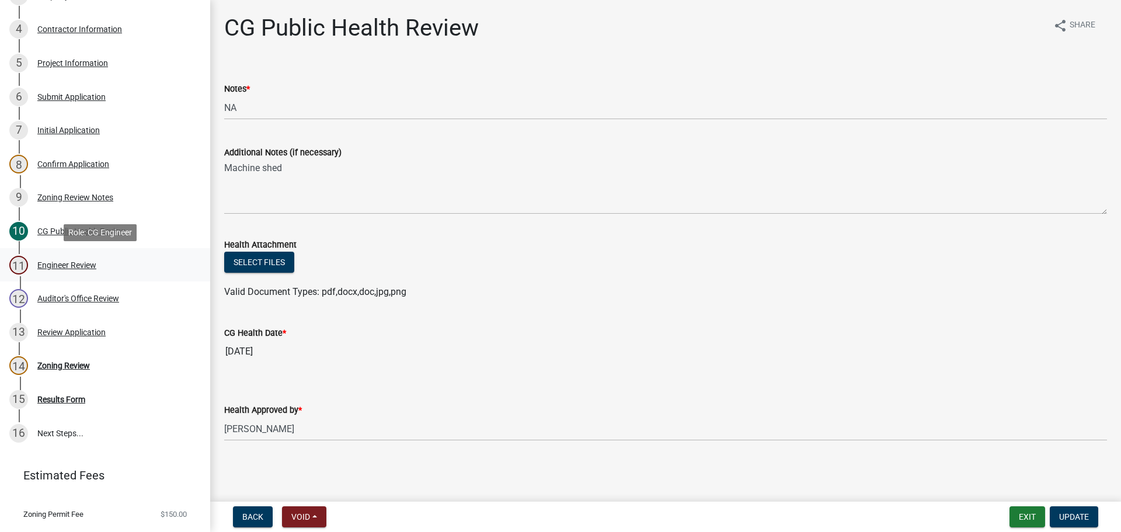
click at [87, 263] on div "Engineer Review" at bounding box center [66, 265] width 59 height 8
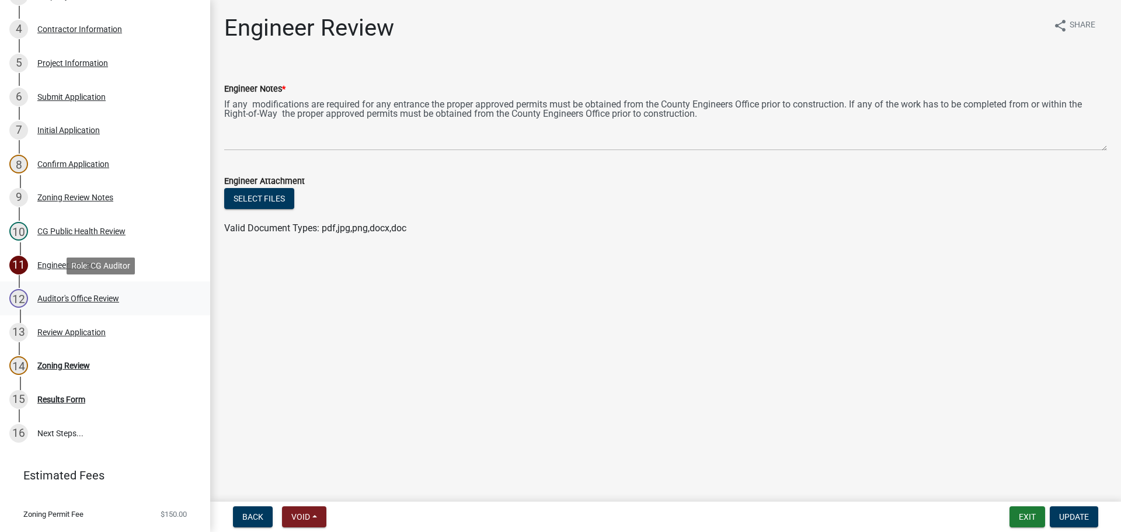
click at [83, 297] on div "Auditor's Office Review" at bounding box center [78, 298] width 82 height 8
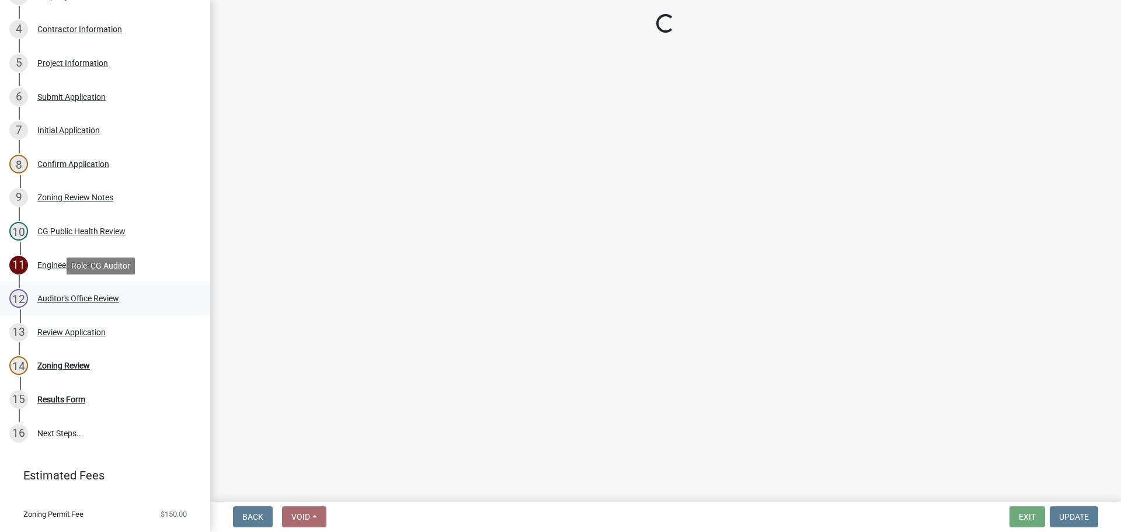
select select "22825c6f-7911-45a8-a3f0-e7c66663f32a"
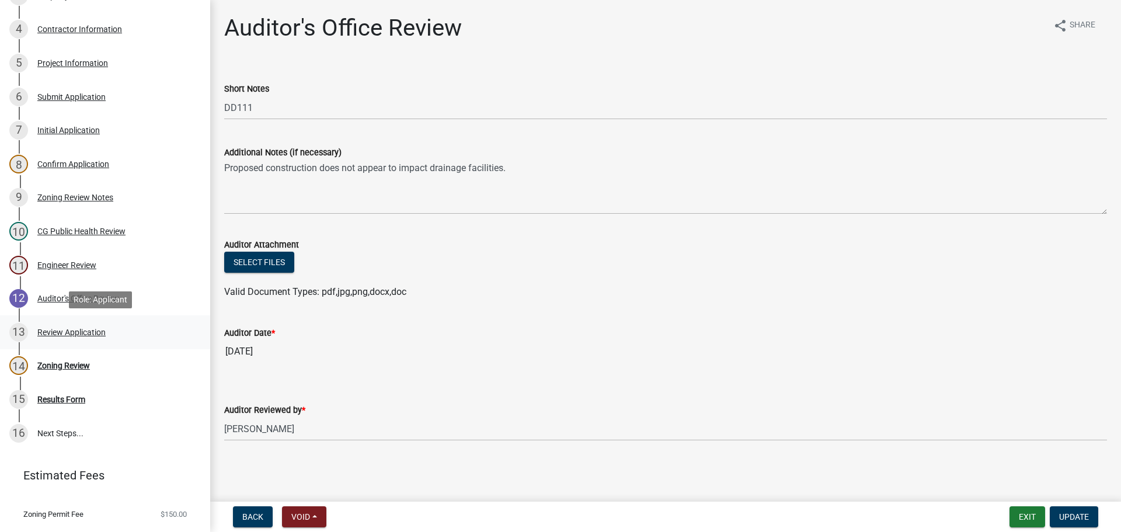
click at [74, 329] on div "Review Application" at bounding box center [71, 332] width 68 height 8
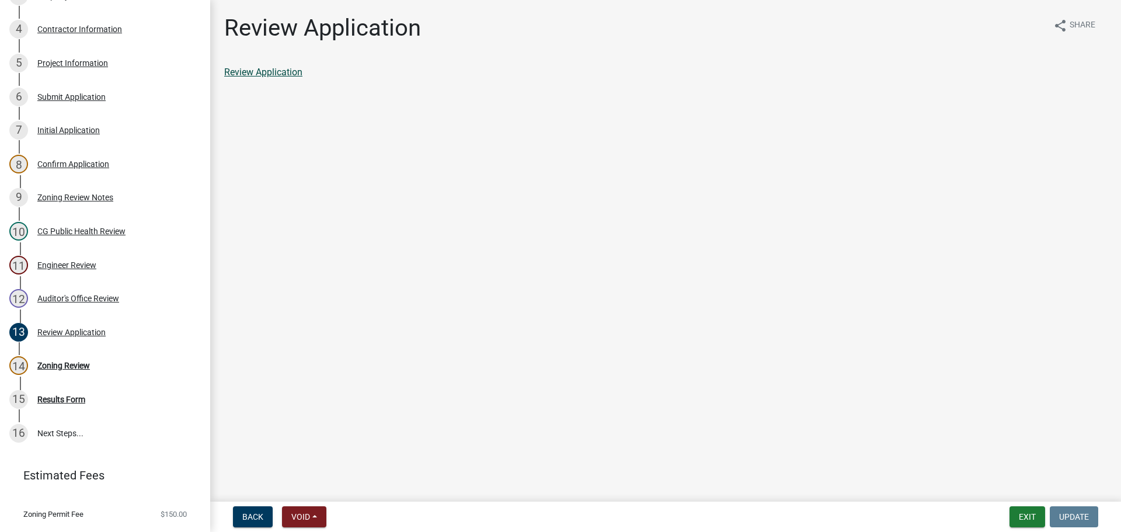
click at [280, 71] on link "Review Application" at bounding box center [263, 72] width 78 height 11
click at [73, 365] on div "Zoning Review" at bounding box center [63, 365] width 53 height 8
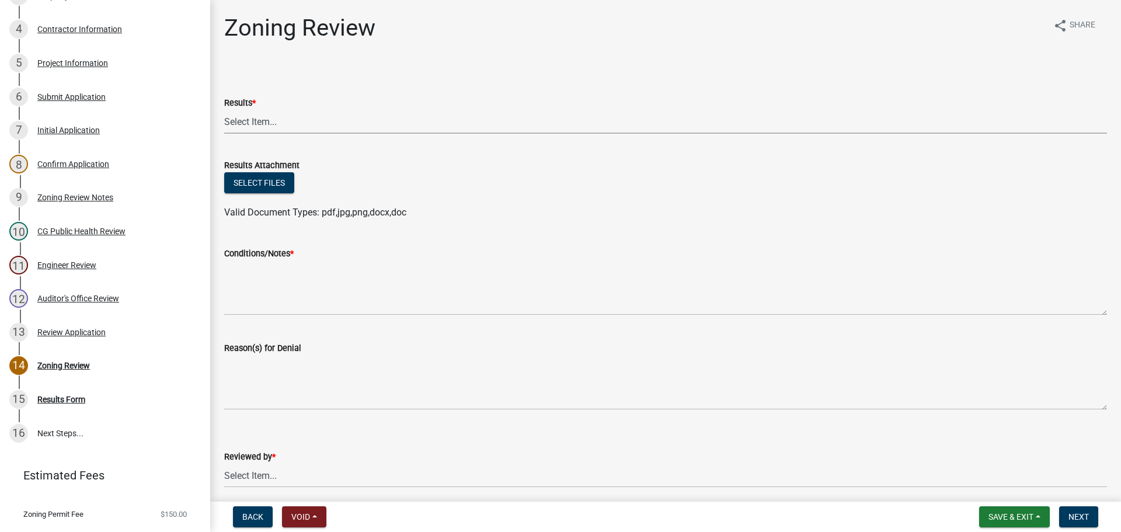
click at [246, 121] on select "Select Item... Approved Denied Agricultural Exemption Need further information …" at bounding box center [665, 122] width 883 height 24
click at [224, 110] on select "Select Item... Approved Denied Agricultural Exemption Need further information …" at bounding box center [665, 122] width 883 height 24
select select "aed12be3-8550-42dd-a6fb-593303c35762"
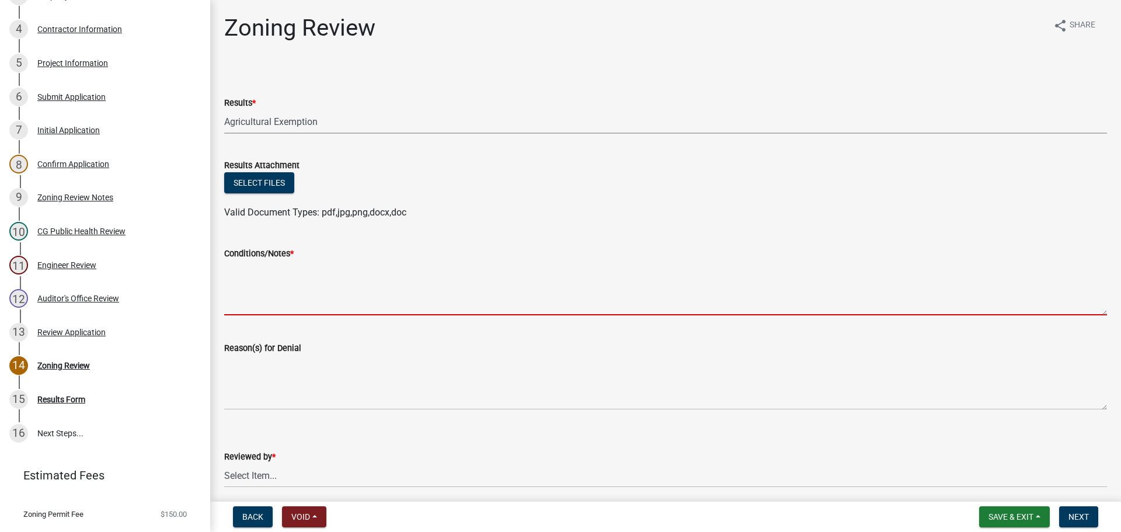
click at [281, 287] on textarea "Conditions/Notes *" at bounding box center [665, 287] width 883 height 55
click at [273, 288] on textarea "Conditions/Notes *" at bounding box center [665, 287] width 883 height 55
paste textarea "This construction is approved, and there is no permit or fee required based upo…"
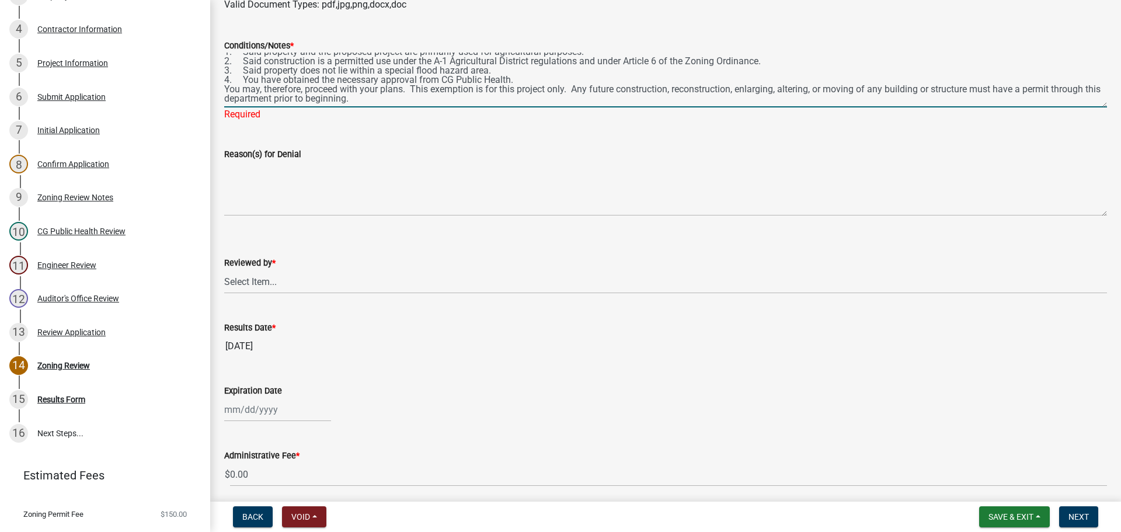
scroll to position [241, 0]
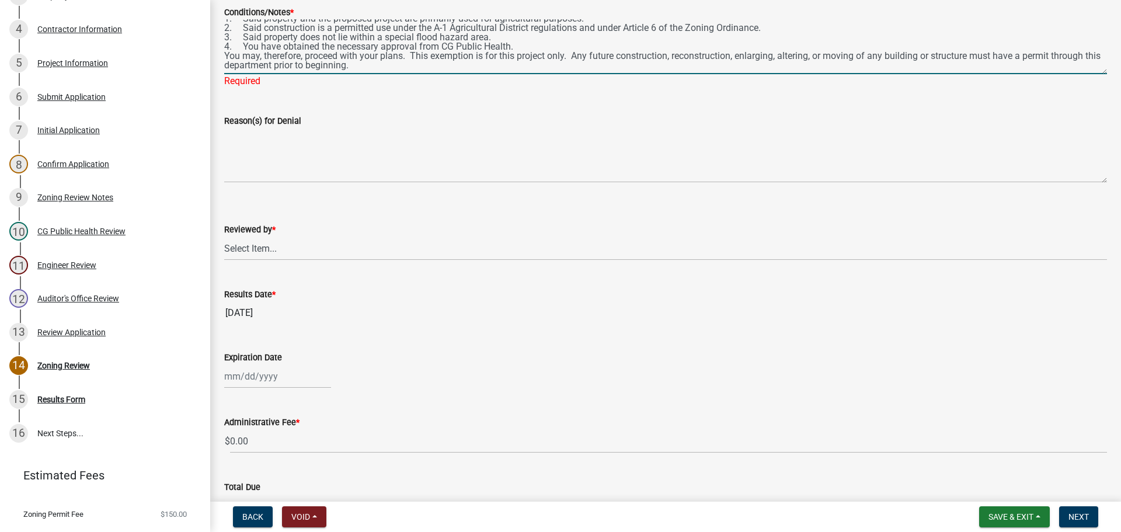
type textarea "This construction is approved, and there is no permit or fee required based upo…"
click at [260, 248] on wm-data-entity-input "Reviewed by * Select Item... Michelle Rush" at bounding box center [665, 231] width 883 height 79
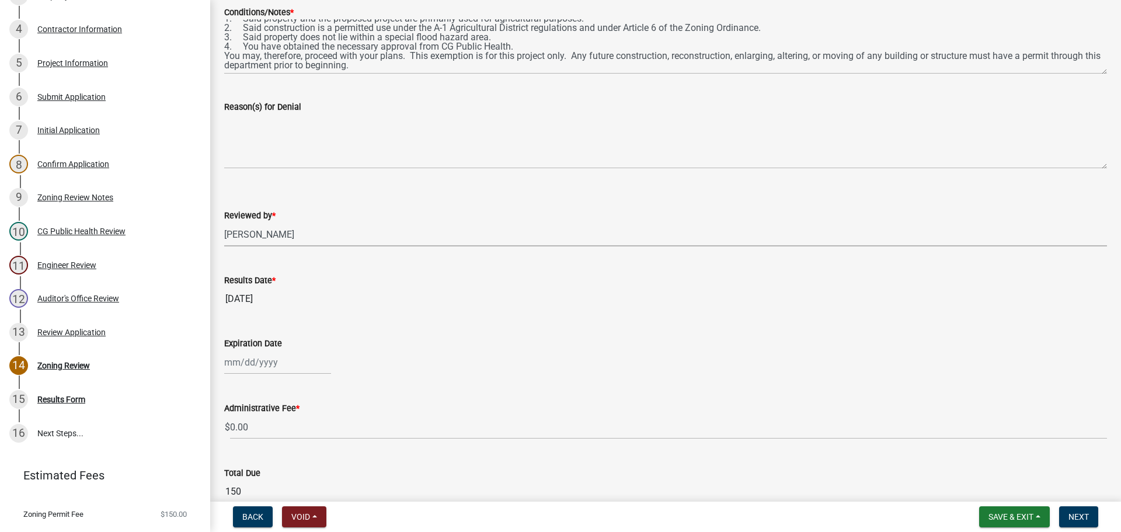
click at [224, 222] on select "Select Item... [PERSON_NAME]" at bounding box center [665, 234] width 883 height 24
select select "69fed02d-fe84-448a-ba5b-be224adec29d"
click at [260, 356] on div at bounding box center [277, 362] width 107 height 24
click at [346, 204] on span "Next month" at bounding box center [347, 206] width 9 height 9
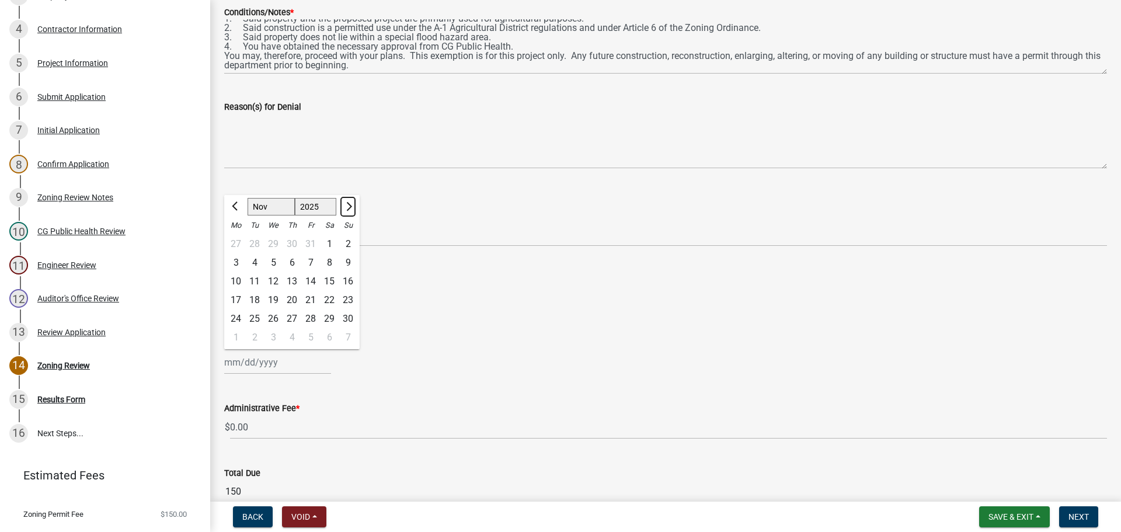
click at [346, 204] on span "Next month" at bounding box center [347, 206] width 9 height 9
select select "12"
click at [346, 204] on span "Next month" at bounding box center [347, 206] width 9 height 9
select select "2026"
select select "1"
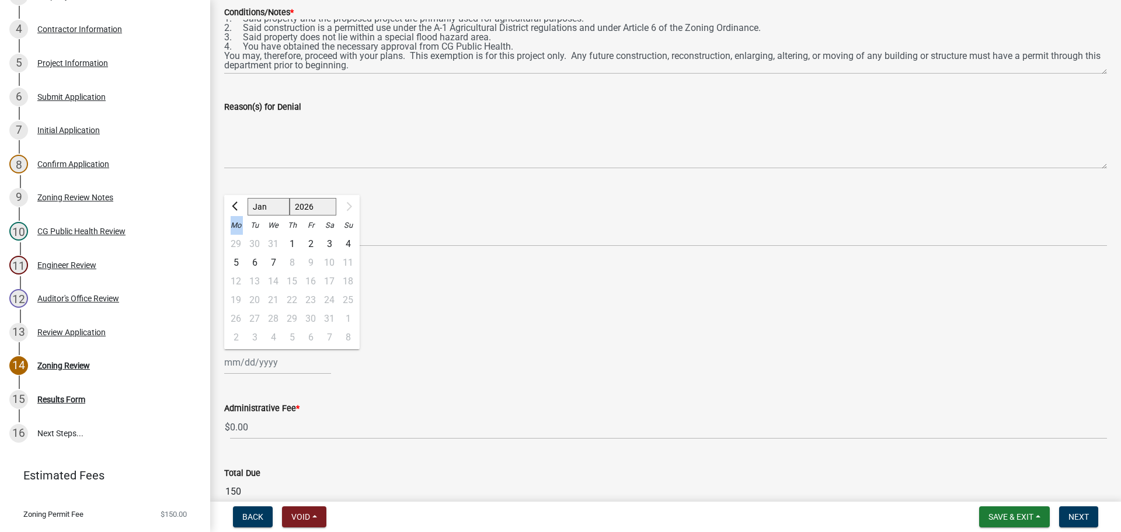
click at [346, 204] on div at bounding box center [347, 206] width 23 height 19
click at [272, 258] on div "7" at bounding box center [273, 262] width 19 height 19
type input "[DATE]"
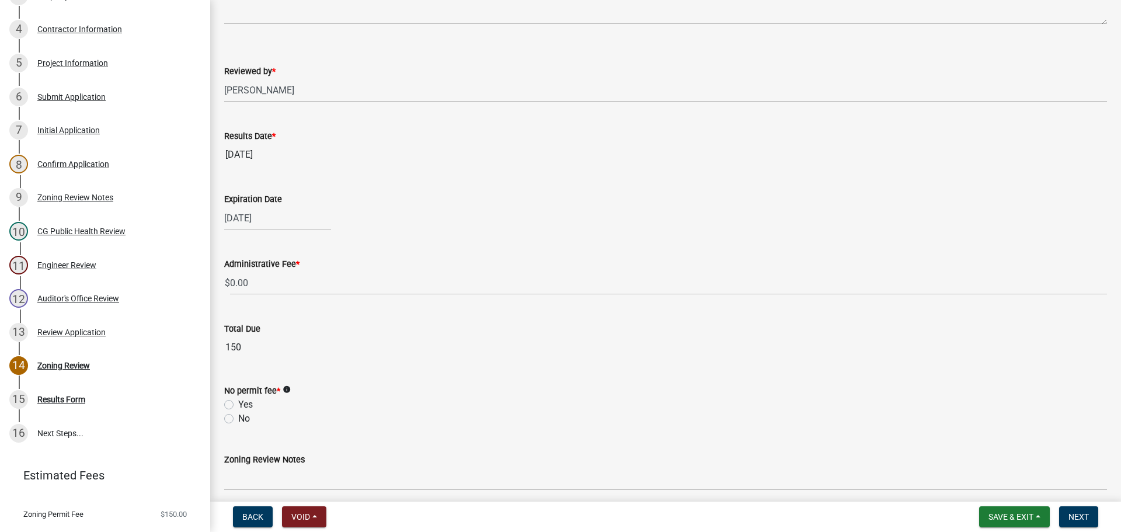
scroll to position [434, 0]
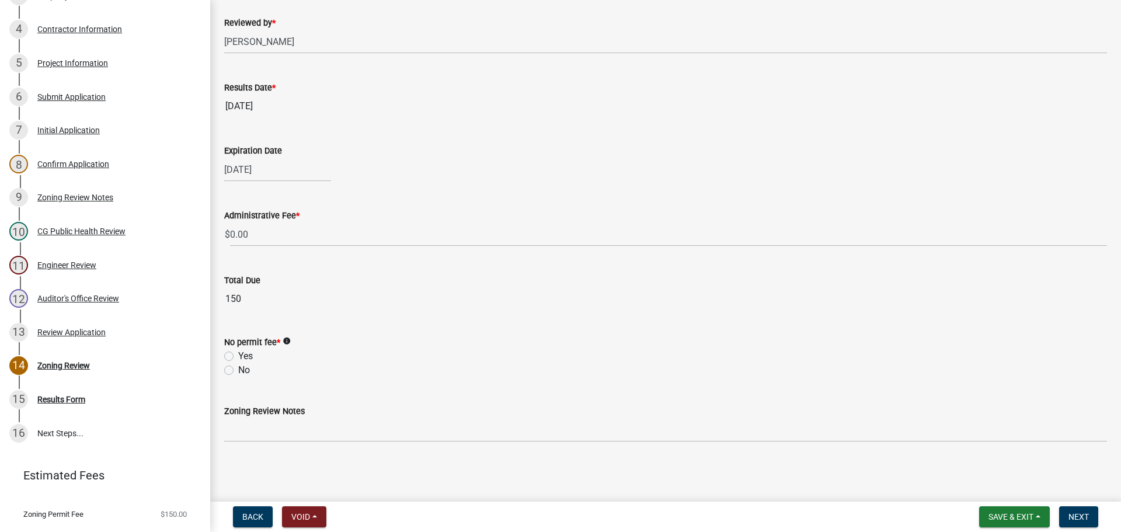
click at [238, 354] on label "Yes" at bounding box center [245, 356] width 15 height 14
click at [238, 354] on input "Yes" at bounding box center [242, 353] width 8 height 8
radio input "true"
click at [1077, 513] on span "Next" at bounding box center [1079, 516] width 20 height 9
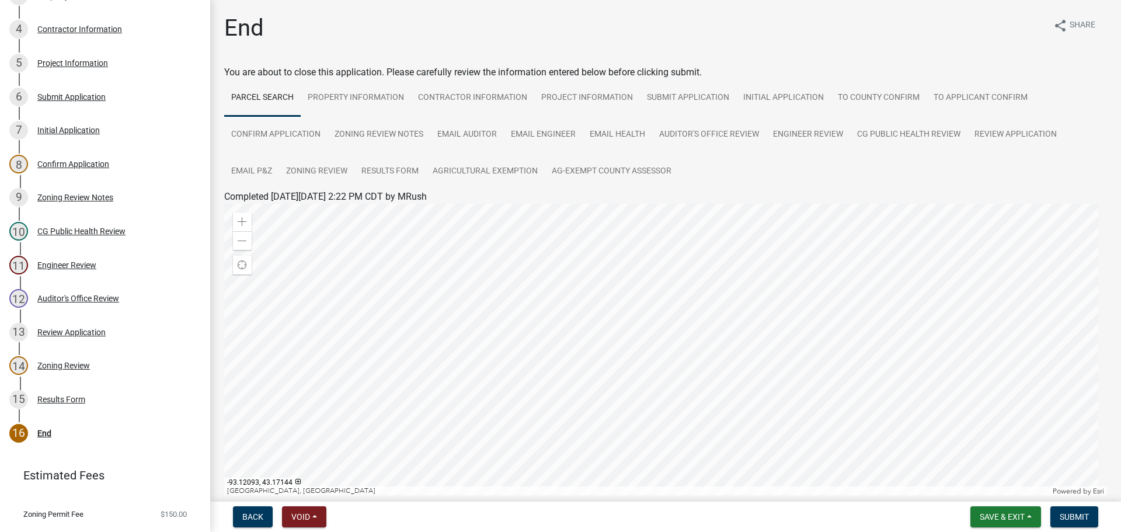
scroll to position [125, 0]
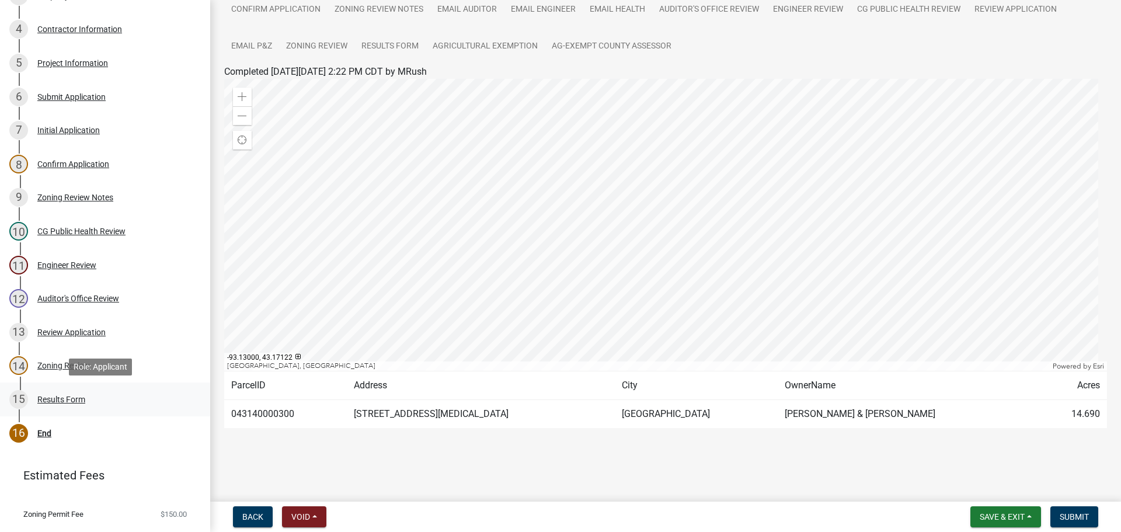
click at [68, 398] on div "Results Form" at bounding box center [61, 399] width 48 height 8
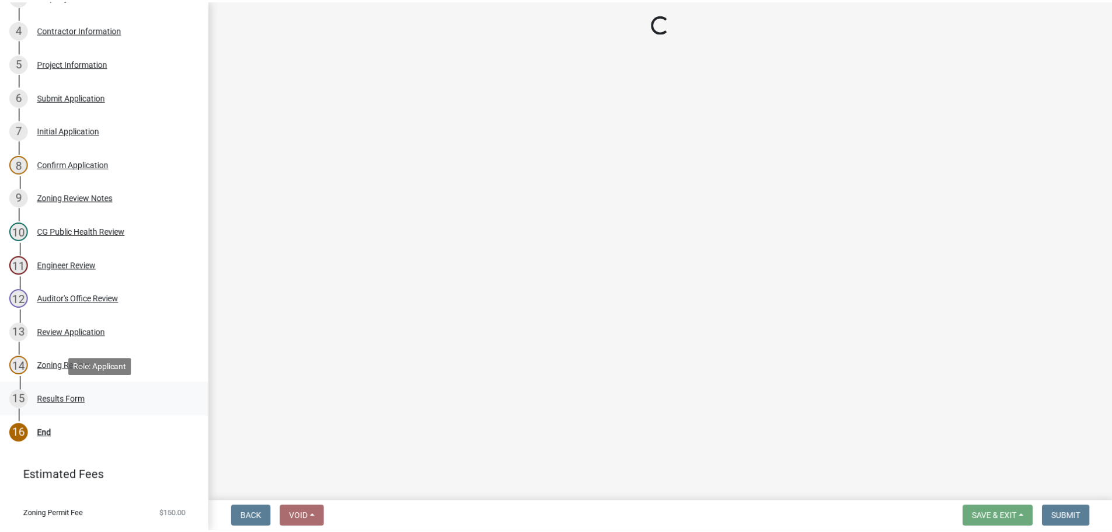
scroll to position [0, 0]
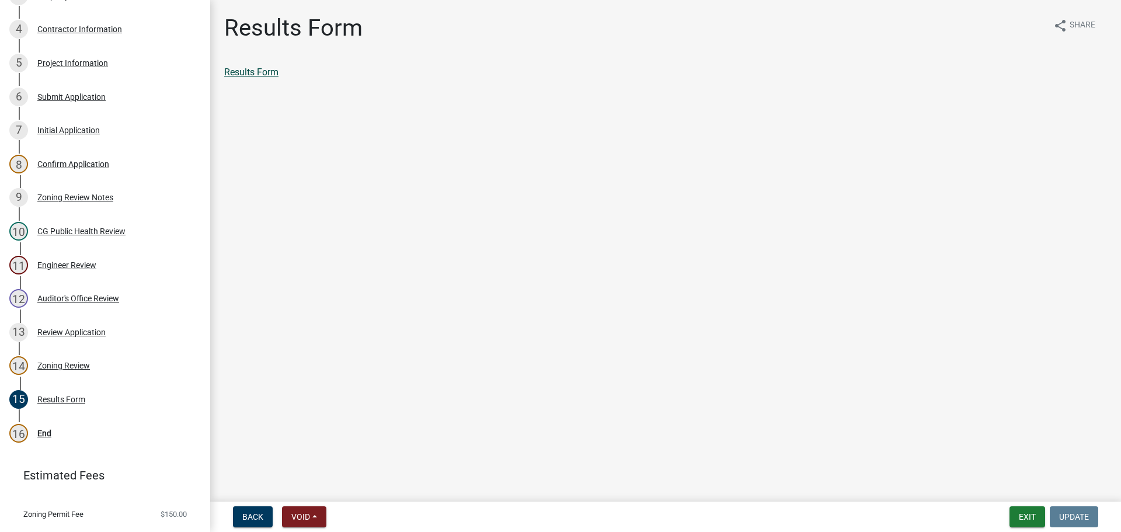
click at [259, 72] on link "Results Form" at bounding box center [251, 72] width 54 height 11
click at [41, 432] on div "End" at bounding box center [44, 433] width 14 height 8
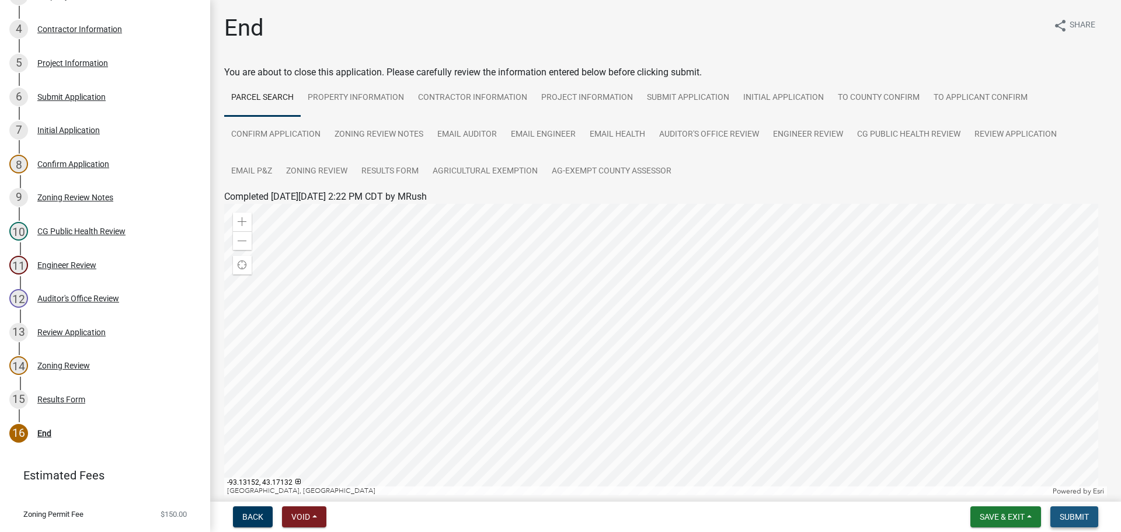
click at [1076, 514] on span "Submit" at bounding box center [1074, 516] width 29 height 9
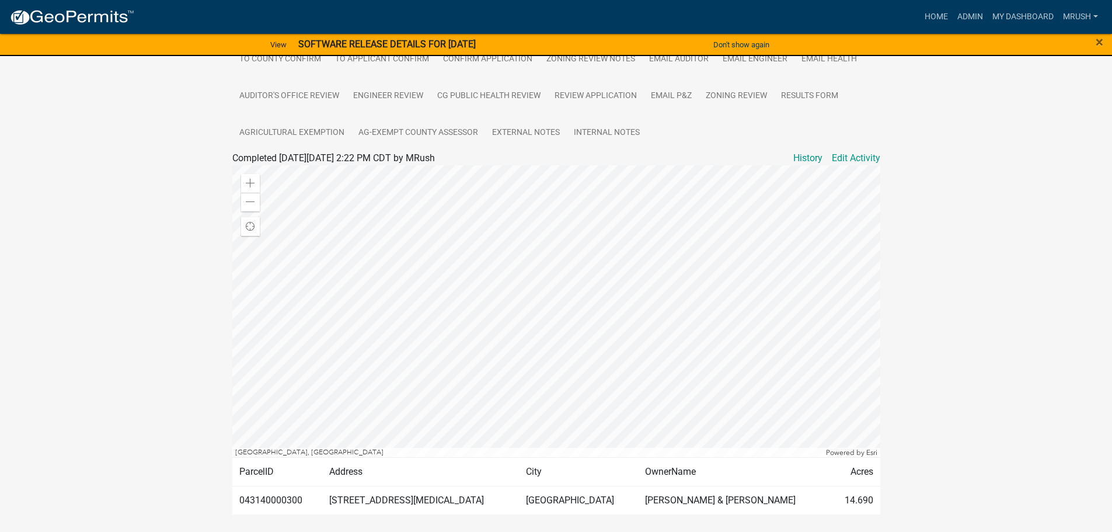
scroll to position [314, 0]
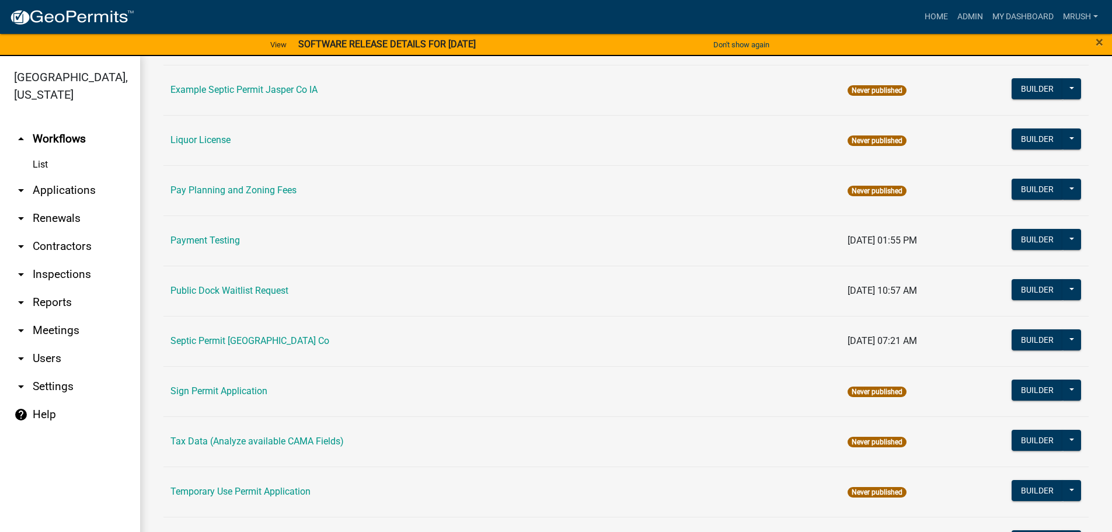
scroll to position [565, 0]
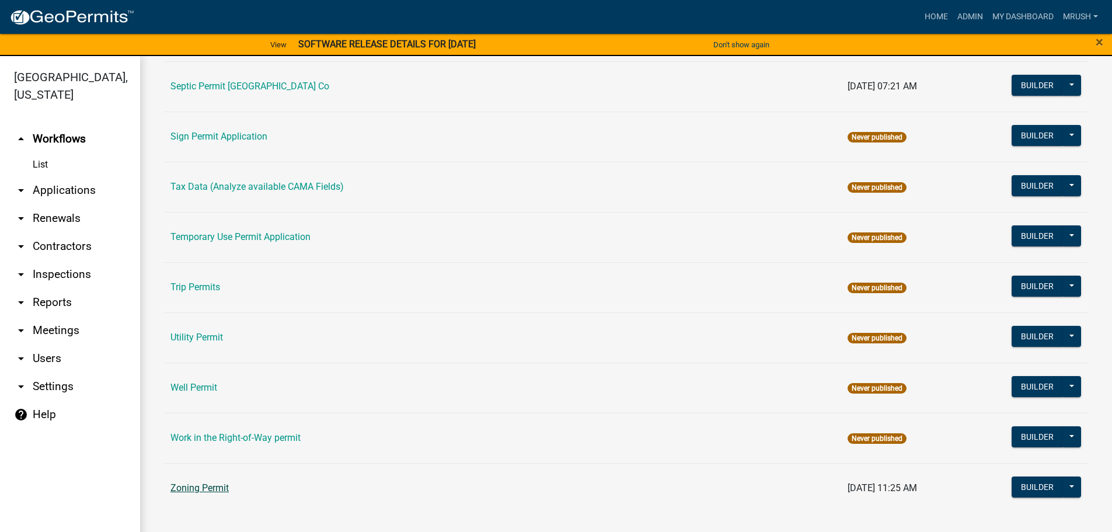
click at [222, 491] on link "Zoning Permit" at bounding box center [200, 487] width 58 height 11
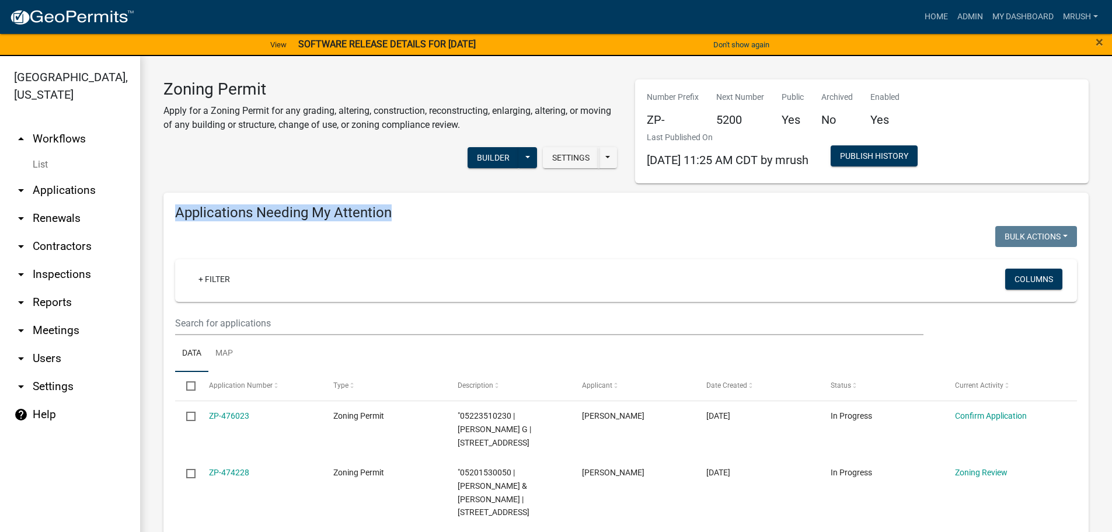
drag, startPoint x: 1110, startPoint y: 181, endPoint x: 1113, endPoint y: 208, distance: 27.6
click at [1112, 208] on html "Internet Explorer does NOT work with GeoPermits. Get a new browser for more sec…" at bounding box center [556, 266] width 1112 height 532
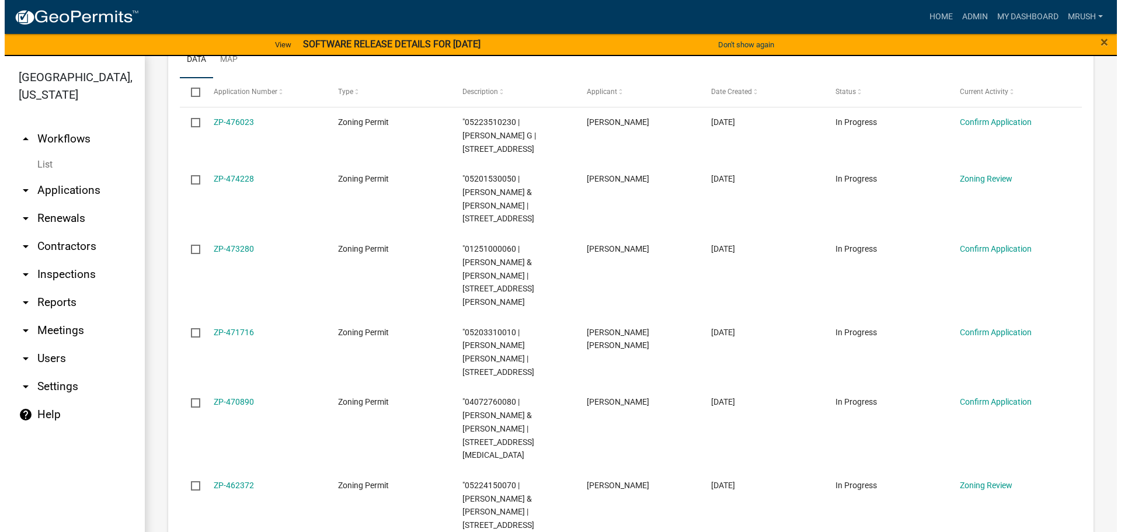
scroll to position [321, 0]
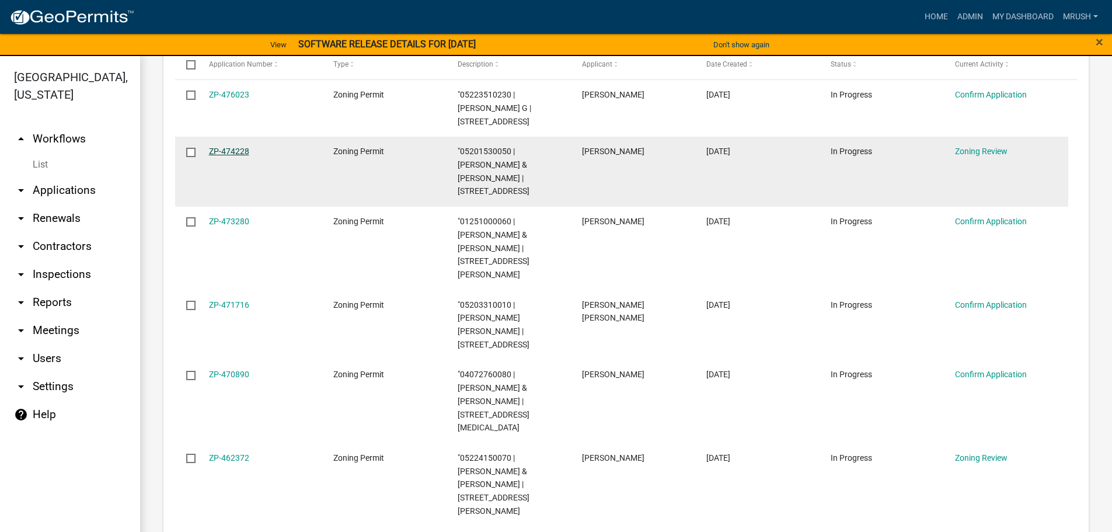
click at [224, 153] on link "ZP-474228" at bounding box center [229, 151] width 40 height 9
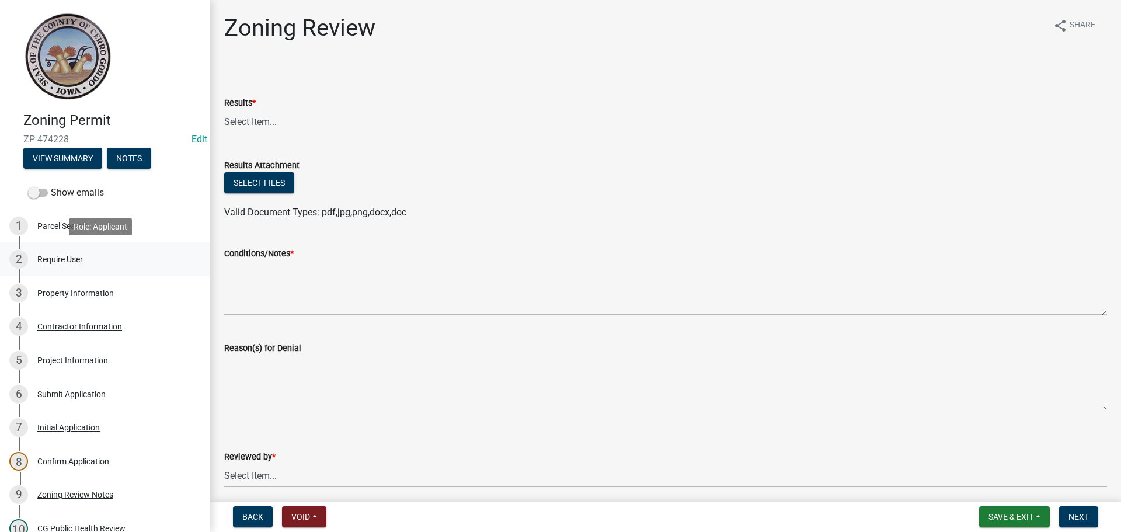
click at [60, 260] on div "Require User" at bounding box center [60, 259] width 46 height 8
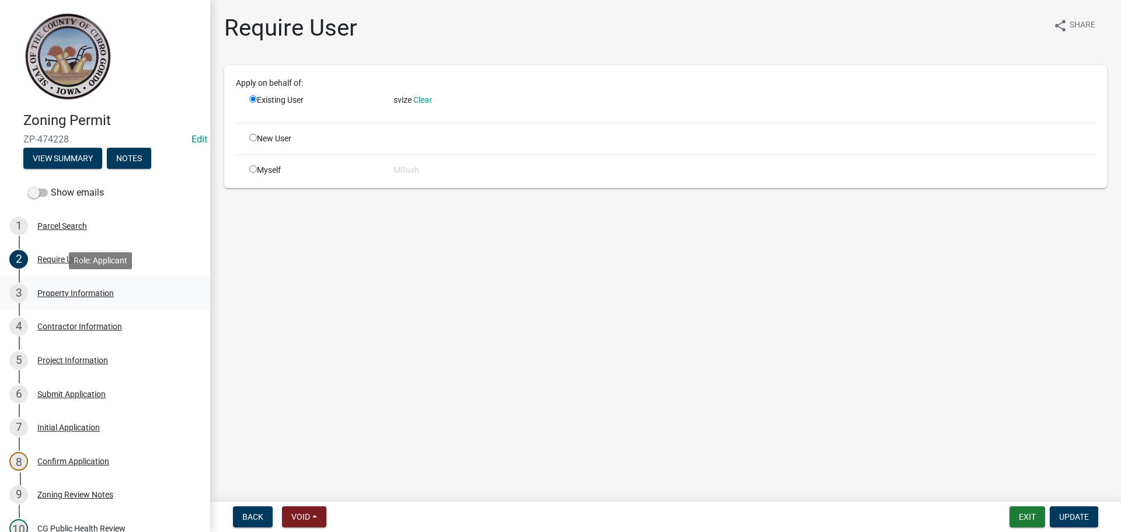
click at [60, 290] on div "Property Information" at bounding box center [75, 293] width 76 height 8
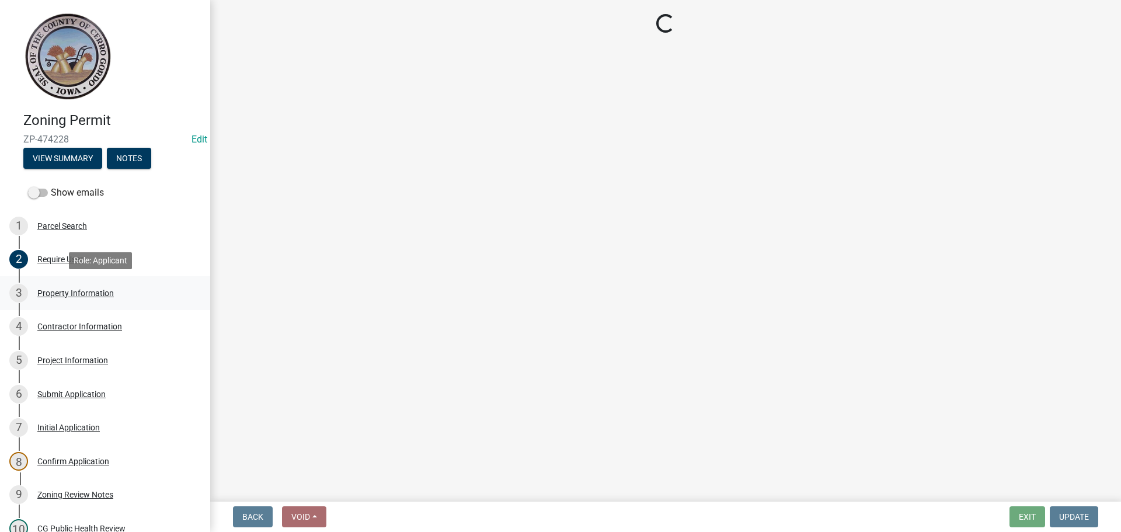
select select "7a5a2478-5b3b-459e-a372-388ca56f6284"
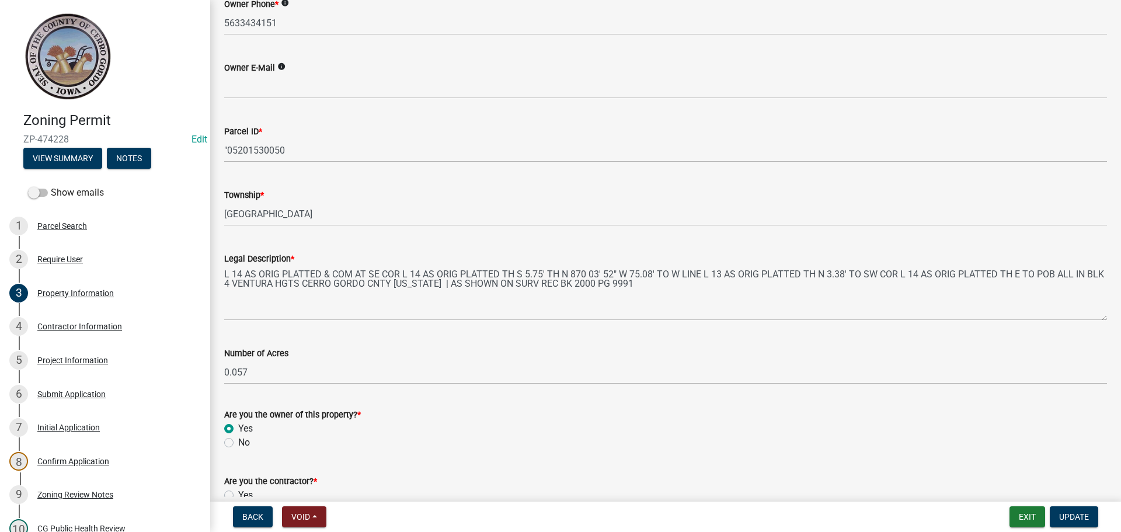
scroll to position [366, 0]
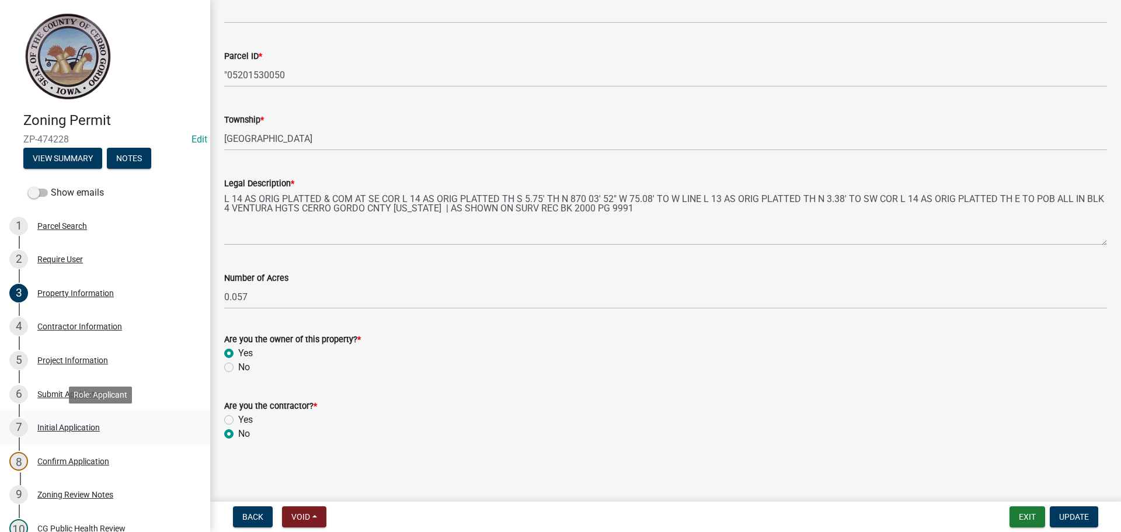
click at [67, 427] on div "Initial Application" at bounding box center [68, 427] width 62 height 8
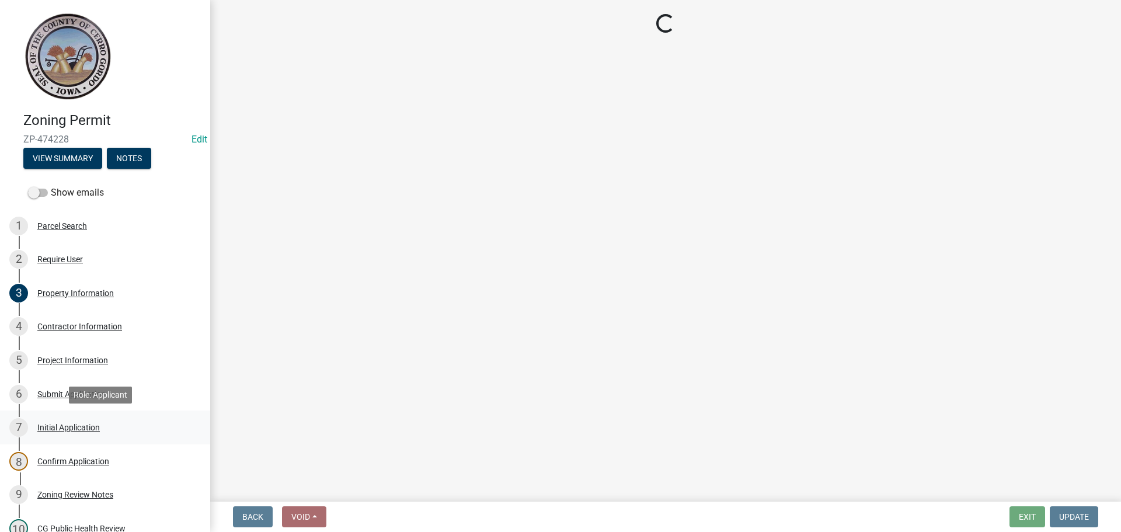
scroll to position [0, 0]
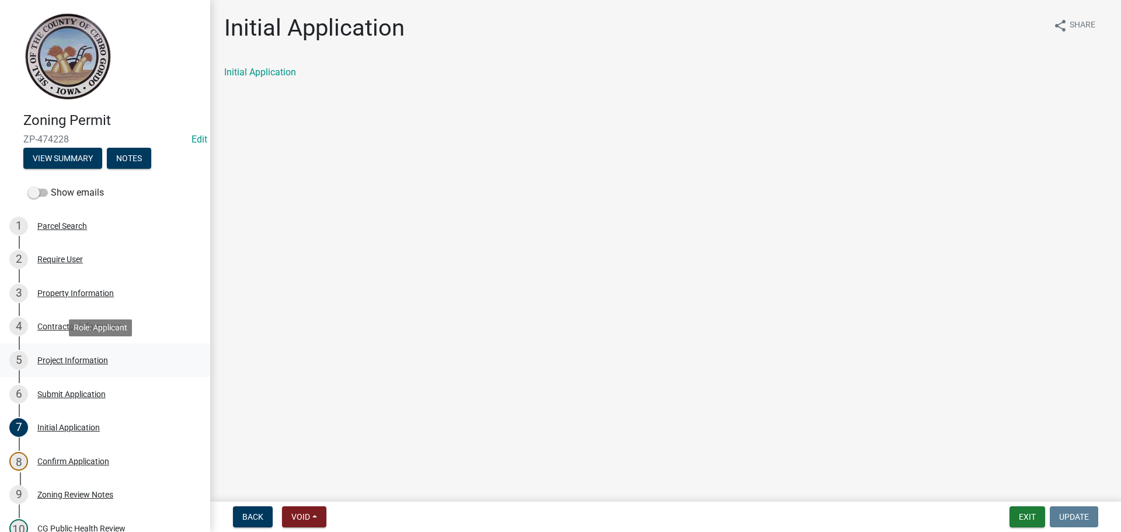
click at [65, 360] on div "Project Information" at bounding box center [72, 360] width 71 height 8
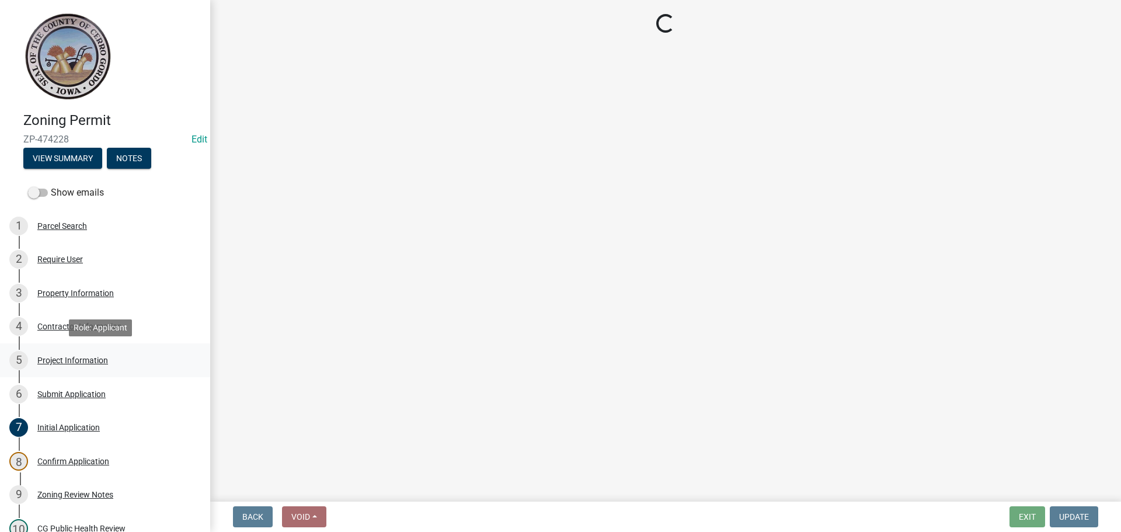
select select "36cf34de-39a9-4c6d-9647-d3c659c1a4c8"
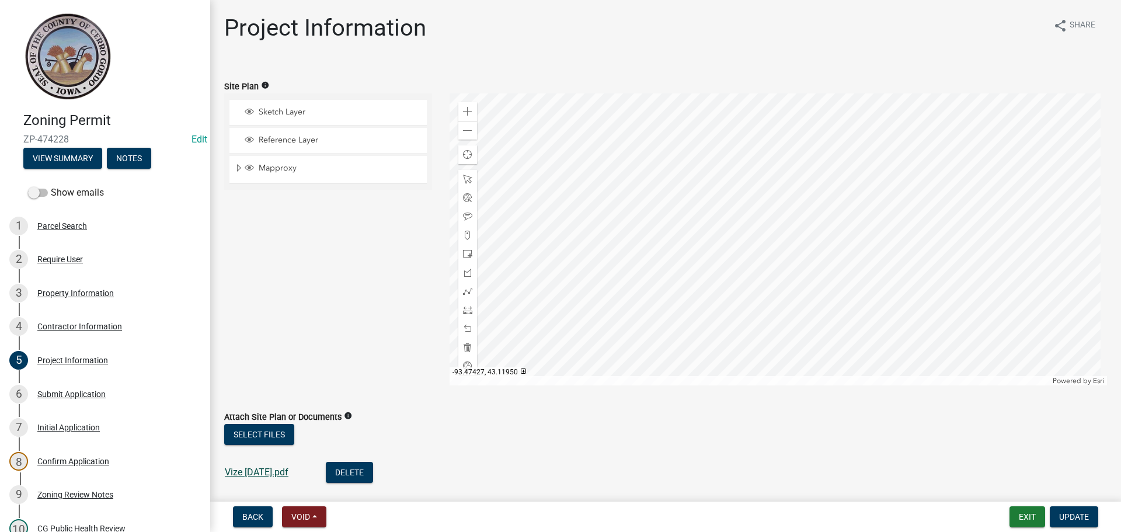
click at [279, 471] on link "Vize 9-04-2025.pdf" at bounding box center [257, 472] width 64 height 11
